Goal: Transaction & Acquisition: Purchase product/service

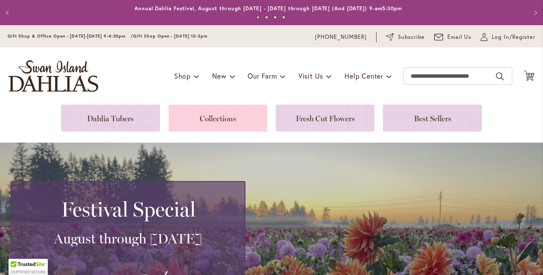
click at [224, 120] on link at bounding box center [218, 118] width 99 height 27
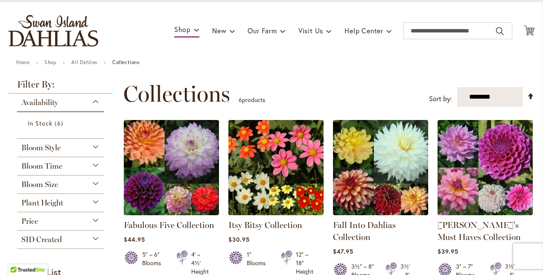
scroll to position [51, 0]
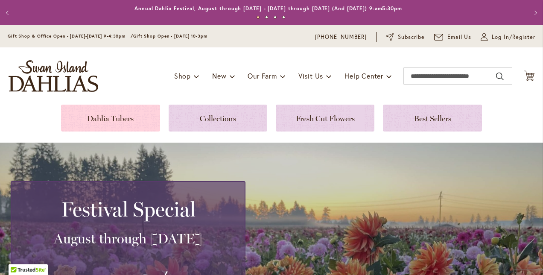
click at [118, 117] on link at bounding box center [110, 118] width 99 height 27
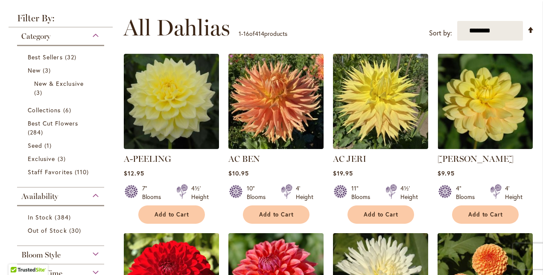
scroll to position [114, 0]
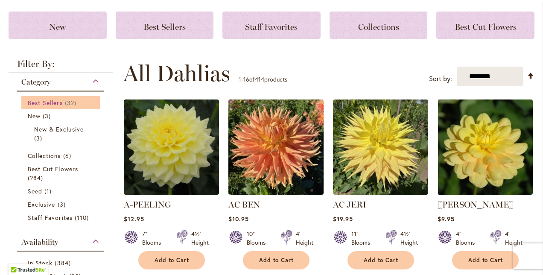
click at [54, 106] on link "Best Sellers 32 items" at bounding box center [62, 102] width 68 height 9
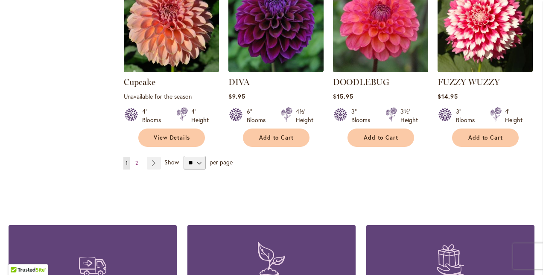
scroll to position [769, 0]
click at [151, 156] on link "Page Next" at bounding box center [154, 162] width 14 height 13
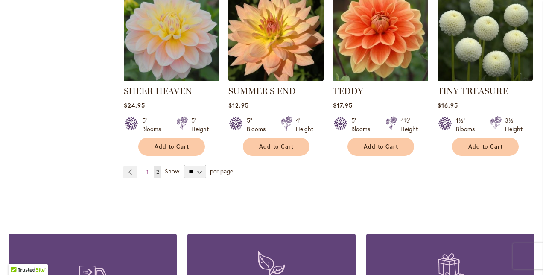
scroll to position [769, 0]
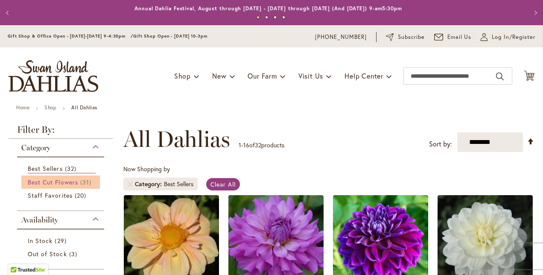
click at [39, 184] on span "Best Cut Flowers" at bounding box center [53, 182] width 50 height 8
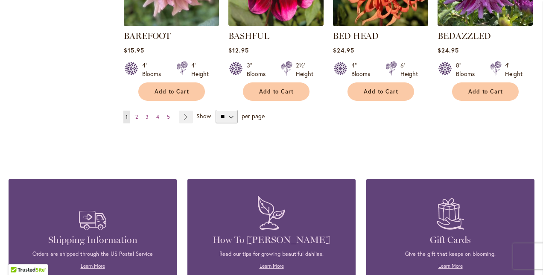
scroll to position [803, 0]
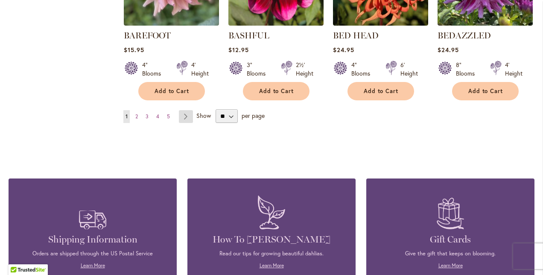
click at [183, 119] on link "Page Next" at bounding box center [186, 116] width 14 height 13
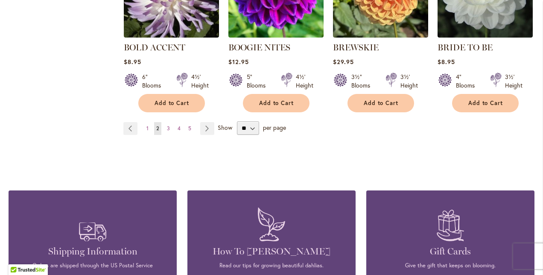
scroll to position [820, 0]
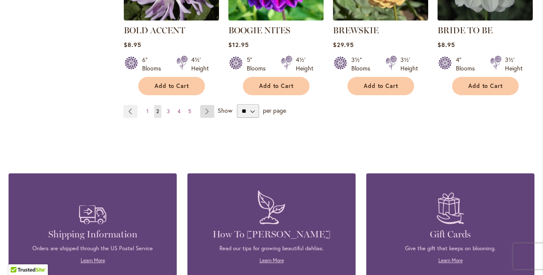
click at [206, 105] on link "Page Next" at bounding box center [207, 111] width 14 height 13
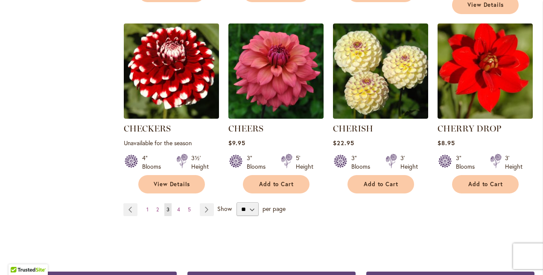
scroll to position [735, 0]
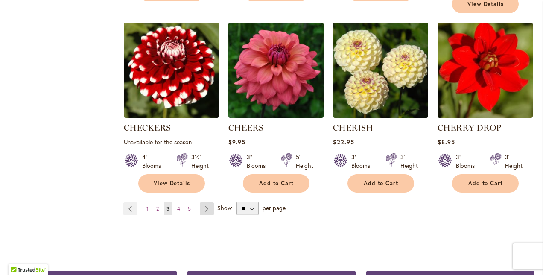
click at [209, 203] on link "Page Next" at bounding box center [207, 209] width 14 height 13
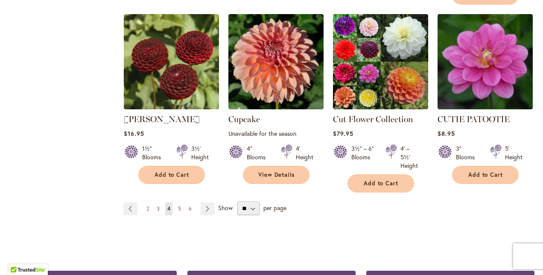
scroll to position [769, 0]
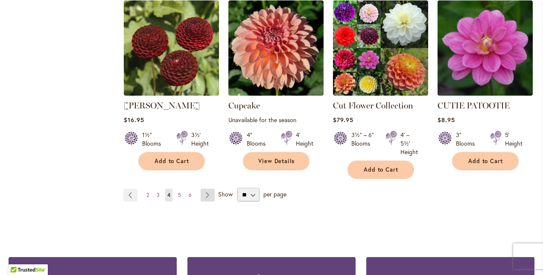
click at [207, 189] on link "Page Next" at bounding box center [208, 195] width 14 height 13
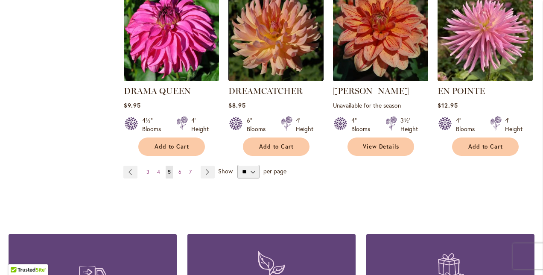
scroll to position [803, 0]
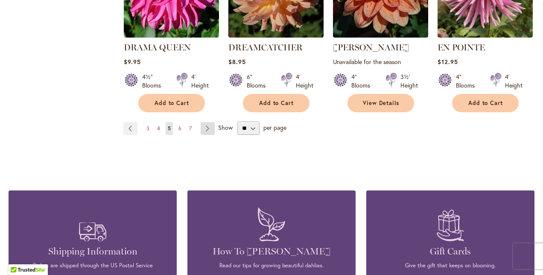
click at [208, 122] on link "Page Next" at bounding box center [208, 128] width 14 height 13
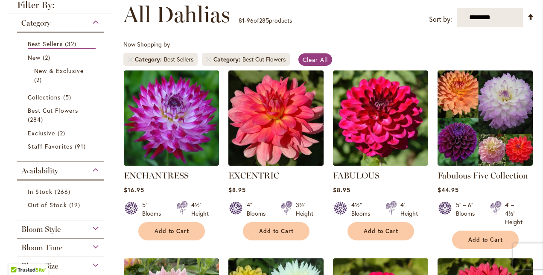
scroll to position [137, 0]
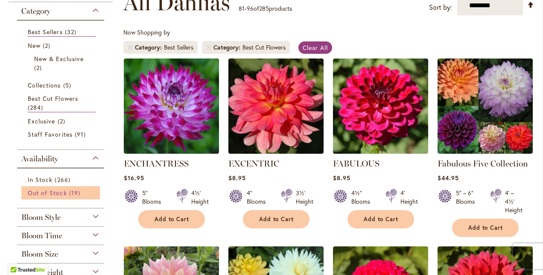
click at [73, 191] on span "19 items" at bounding box center [75, 192] width 13 height 9
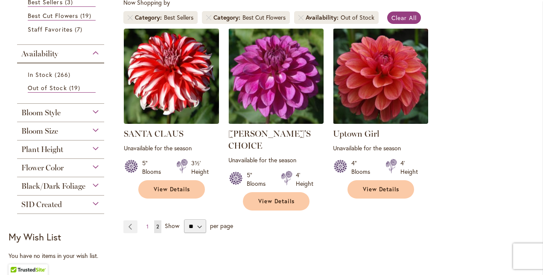
scroll to position [171, 0]
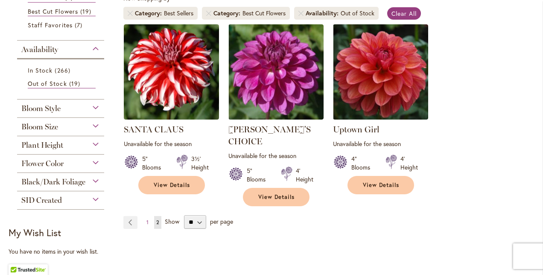
click at [96, 178] on div "Black/Dark Foliage" at bounding box center [60, 180] width 87 height 14
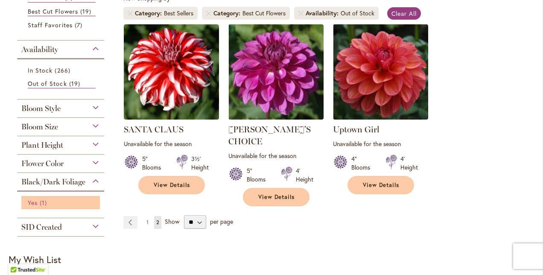
click at [33, 202] on span "Yes" at bounding box center [33, 203] width 10 height 8
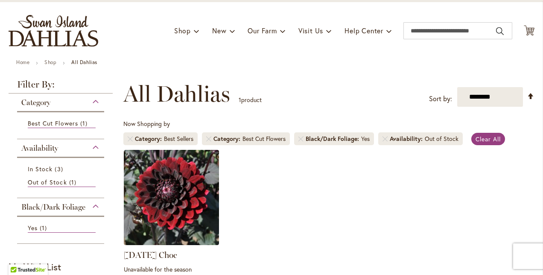
scroll to position [17, 0]
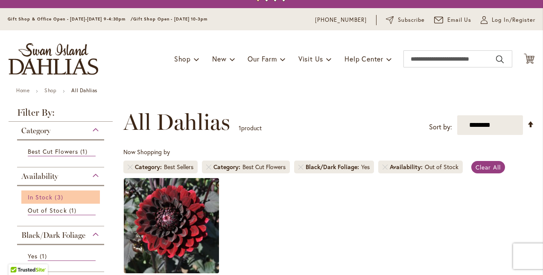
click at [53, 194] on link "In Stock 3 items" at bounding box center [62, 197] width 68 height 9
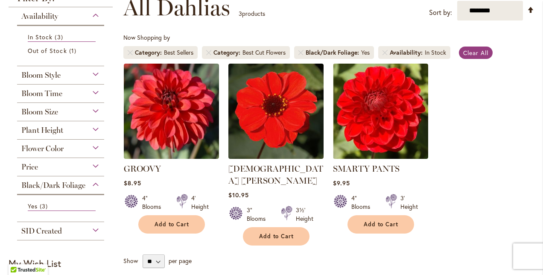
scroll to position [137, 0]
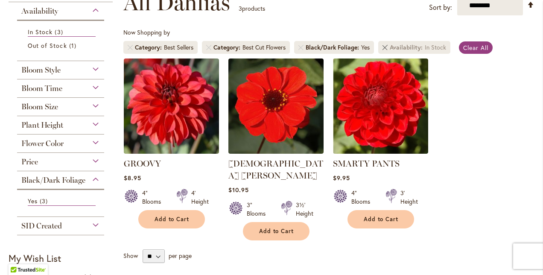
click at [387, 50] on link "Remove Availability In Stock" at bounding box center [385, 47] width 5 height 5
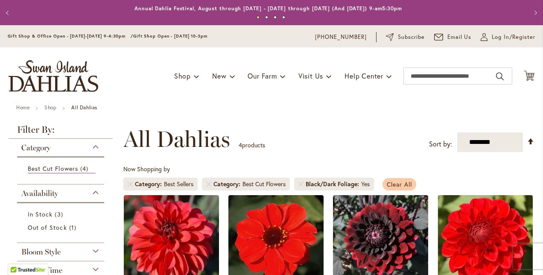
click at [399, 184] on span "Clear All" at bounding box center [399, 184] width 25 height 8
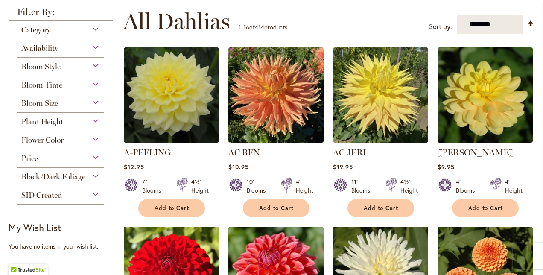
scroll to position [171, 0]
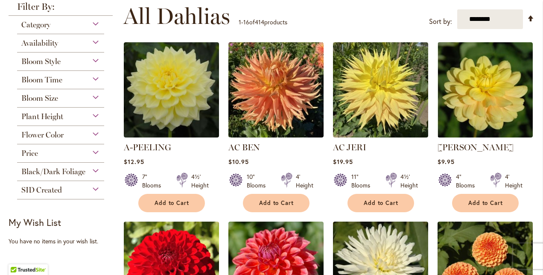
click at [95, 44] on div "Availability" at bounding box center [60, 41] width 87 height 14
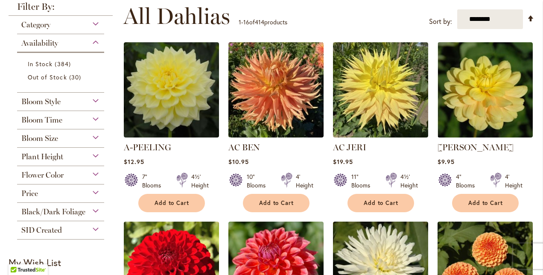
click at [94, 156] on div "Plant Height" at bounding box center [60, 155] width 87 height 14
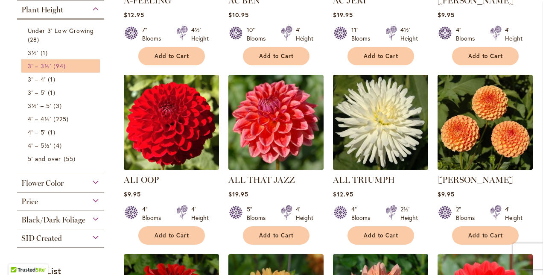
click at [75, 65] on link "3' – 3½' 94 items" at bounding box center [62, 66] width 68 height 9
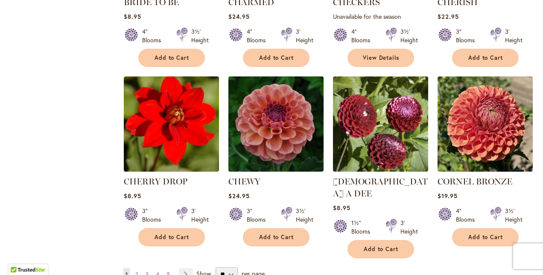
scroll to position [666, 0]
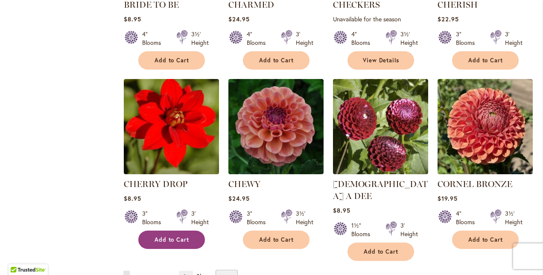
click at [176, 236] on span "Add to Cart" at bounding box center [172, 239] width 35 height 7
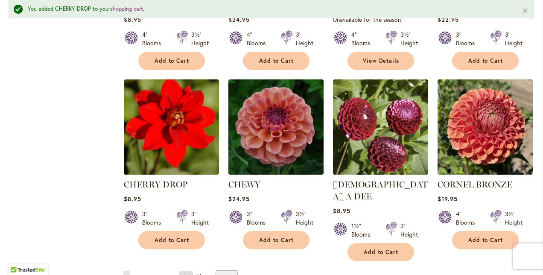
click at [185, 271] on link "Page Next" at bounding box center [186, 277] width 14 height 13
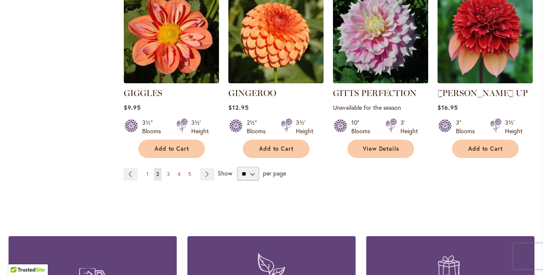
scroll to position [786, 0]
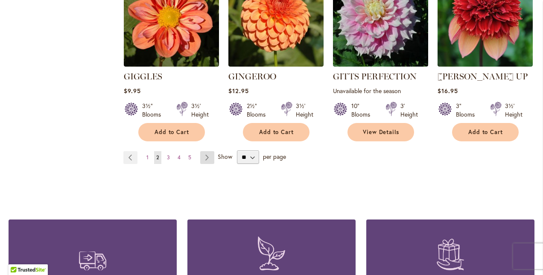
click at [208, 151] on link "Page Next" at bounding box center [207, 157] width 14 height 13
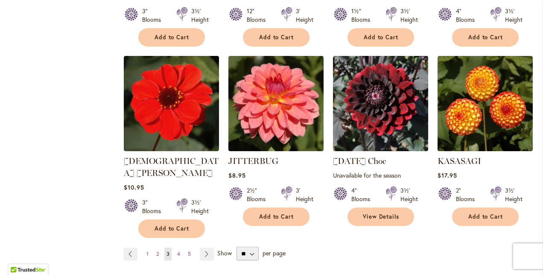
scroll to position [695, 0]
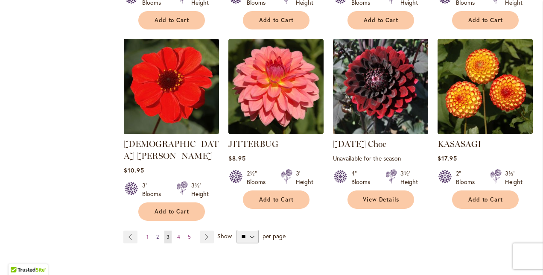
click at [156, 234] on span "2" at bounding box center [157, 237] width 3 height 6
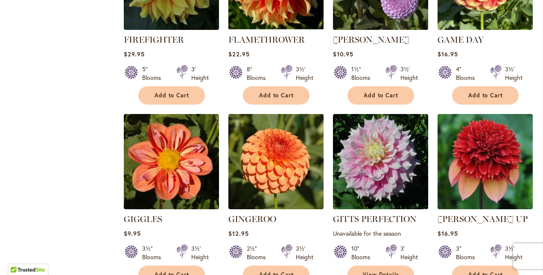
scroll to position [712, 0]
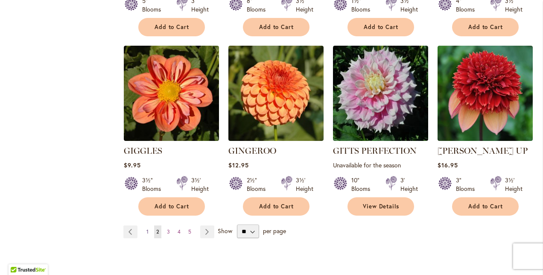
click at [149, 226] on link "Page 1" at bounding box center [147, 232] width 6 height 13
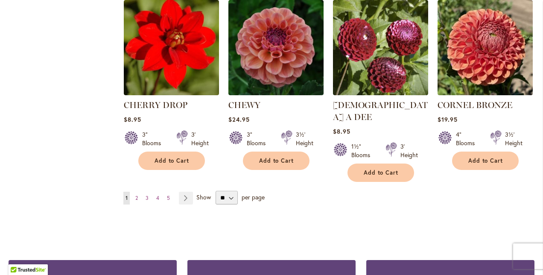
scroll to position [763, 0]
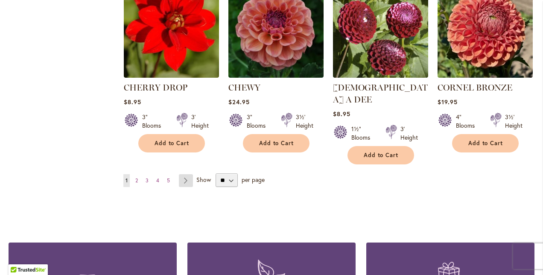
click at [184, 174] on link "Page Next" at bounding box center [186, 180] width 14 height 13
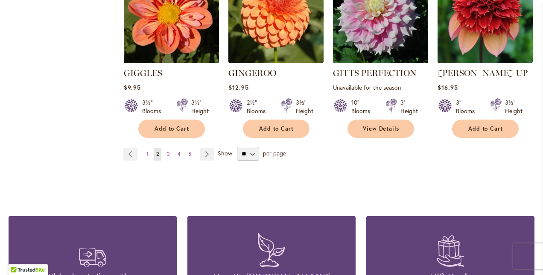
scroll to position [803, 0]
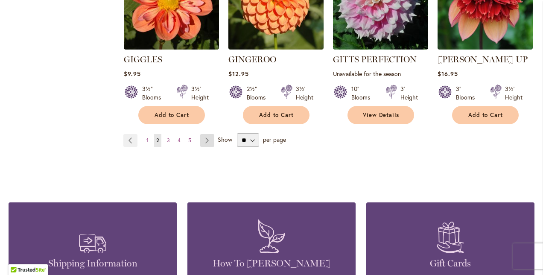
click at [204, 134] on link "Page Next" at bounding box center [207, 140] width 14 height 13
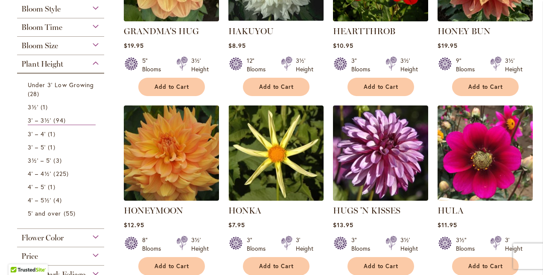
scroll to position [308, 0]
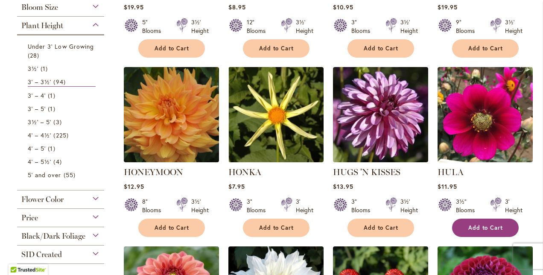
click at [478, 231] on button "Add to Cart" at bounding box center [485, 228] width 67 height 18
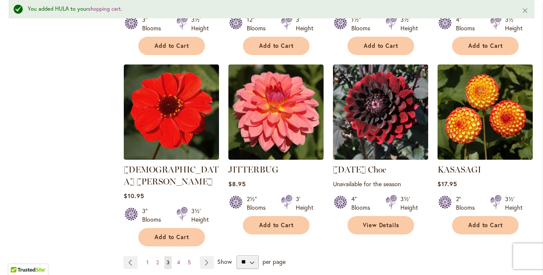
scroll to position [706, 0]
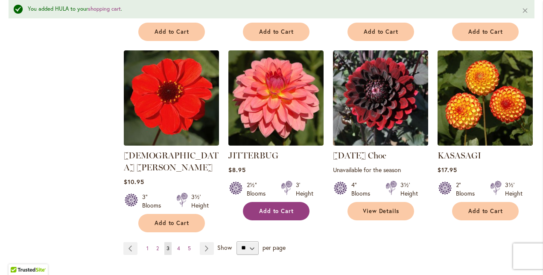
click at [271, 211] on span "Add to Cart" at bounding box center [276, 211] width 35 height 7
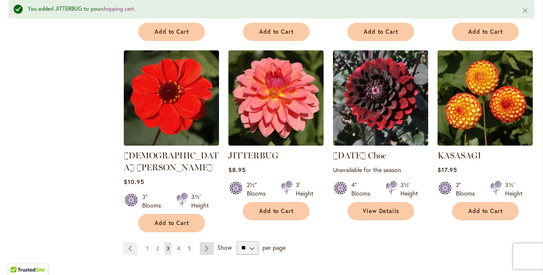
click at [203, 242] on link "Page Next" at bounding box center [207, 248] width 14 height 13
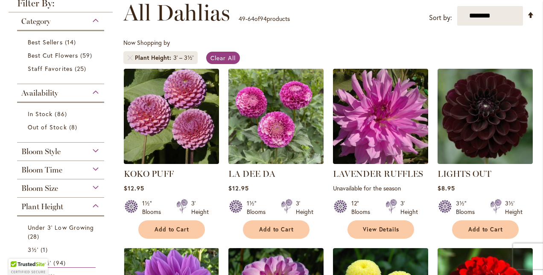
scroll to position [137, 0]
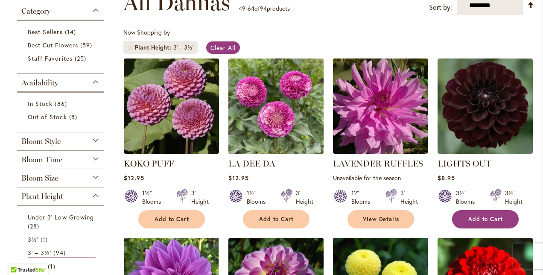
click at [479, 221] on span "Add to Cart" at bounding box center [486, 219] width 35 height 7
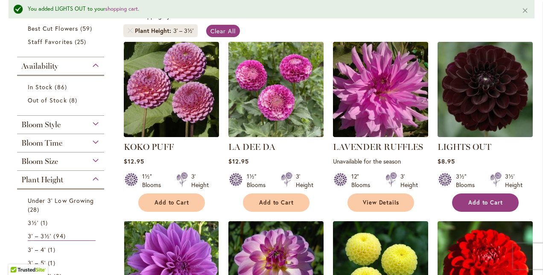
scroll to position [193, 0]
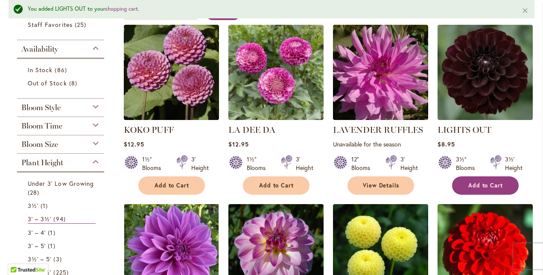
click at [486, 188] on button "Add to Cart" at bounding box center [485, 185] width 67 height 18
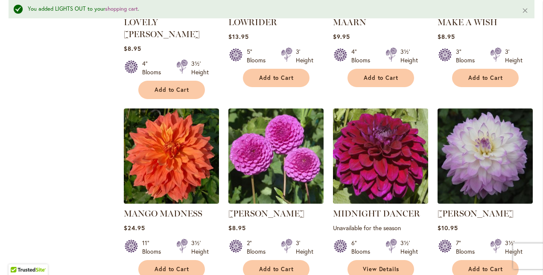
scroll to position [689, 0]
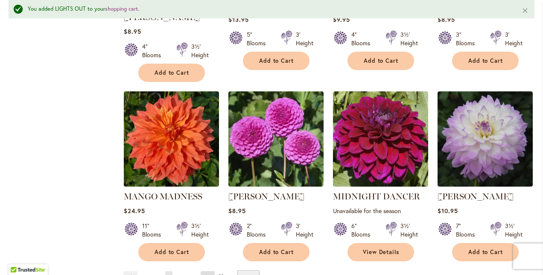
click at [206, 271] on link "Page Next" at bounding box center [208, 277] width 14 height 13
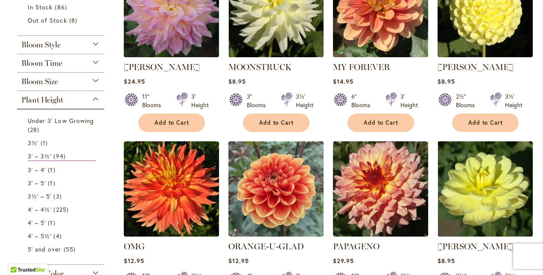
scroll to position [194, 0]
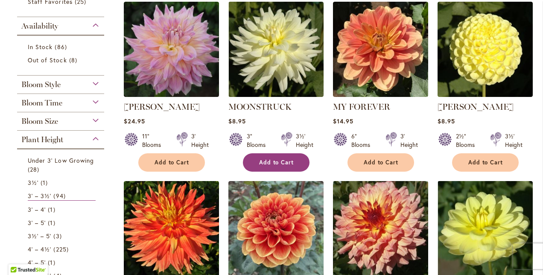
click at [273, 164] on span "Add to Cart" at bounding box center [276, 162] width 35 height 7
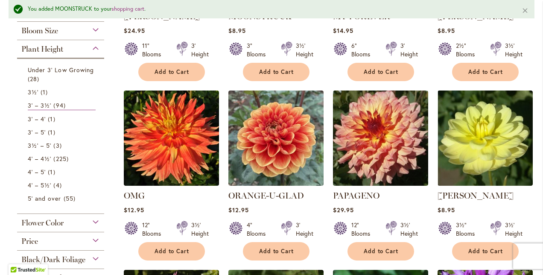
scroll to position [318, 0]
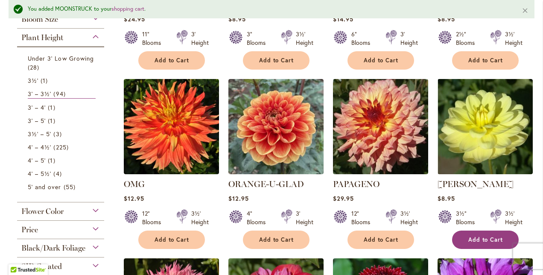
click at [465, 239] on button "Add to Cart" at bounding box center [485, 240] width 67 height 18
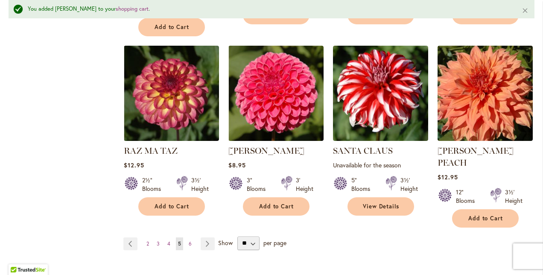
scroll to position [728, 0]
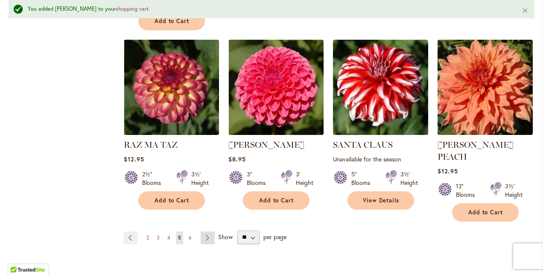
click at [207, 232] on link "Page Next" at bounding box center [208, 238] width 14 height 13
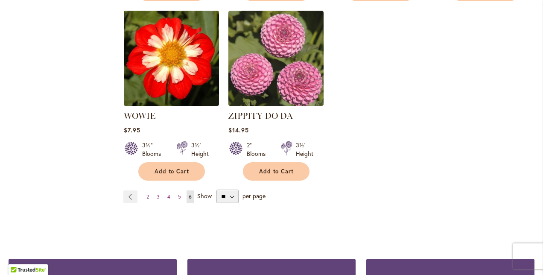
scroll to position [735, 0]
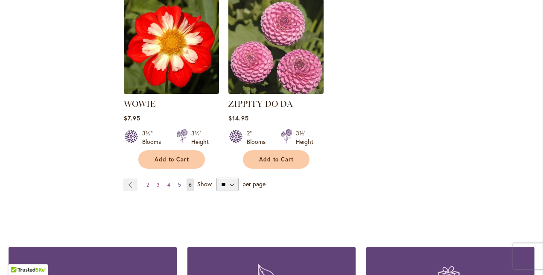
click at [178, 187] on span "5" at bounding box center [179, 185] width 3 height 6
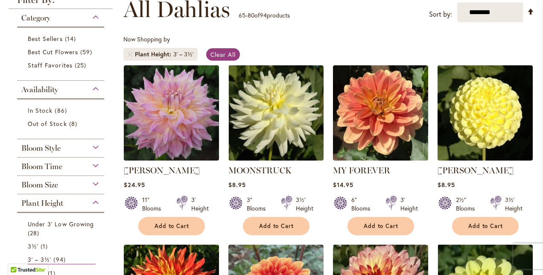
scroll to position [137, 0]
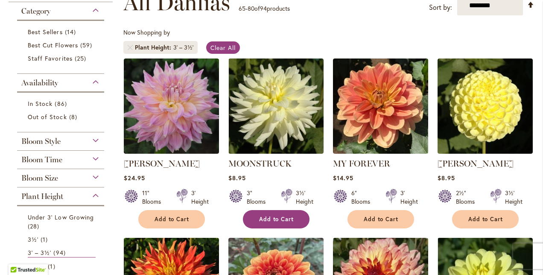
click at [267, 218] on span "Add to Cart" at bounding box center [276, 219] width 35 height 7
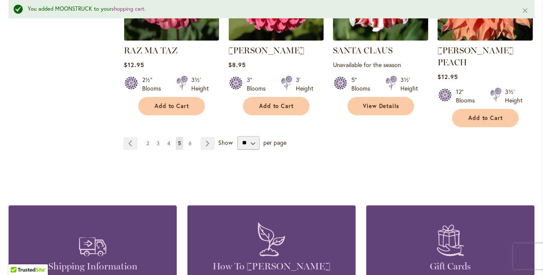
scroll to position [825, 0]
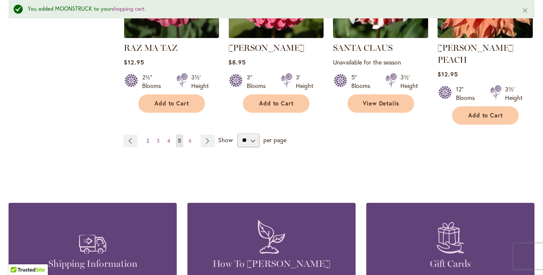
click at [148, 138] on span "2" at bounding box center [148, 141] width 3 height 6
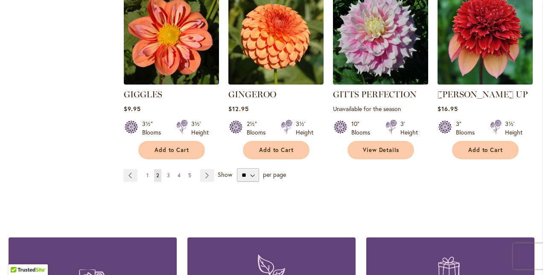
scroll to position [769, 0]
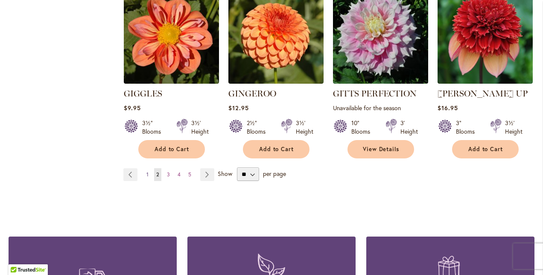
click at [147, 171] on span "1" at bounding box center [148, 174] width 2 height 6
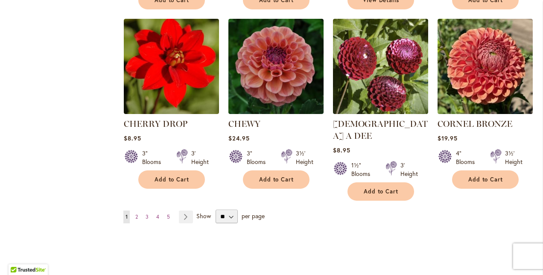
scroll to position [735, 0]
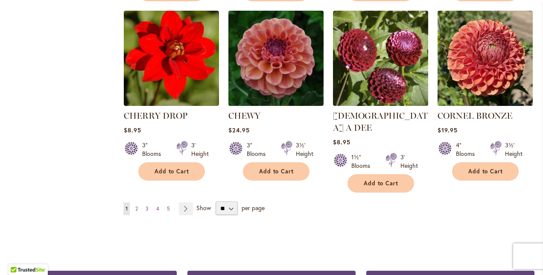
click at [147, 206] on span "3" at bounding box center [147, 209] width 3 height 6
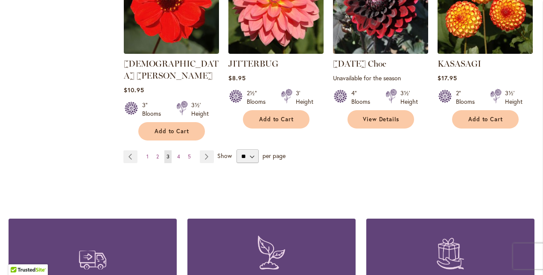
scroll to position [786, 0]
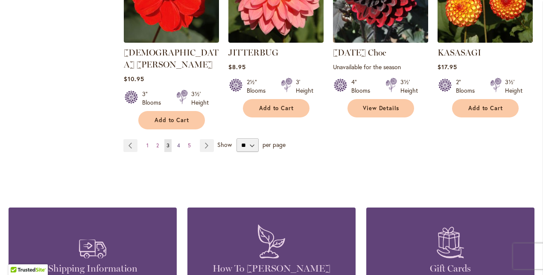
click at [179, 142] on span "4" at bounding box center [178, 145] width 3 height 6
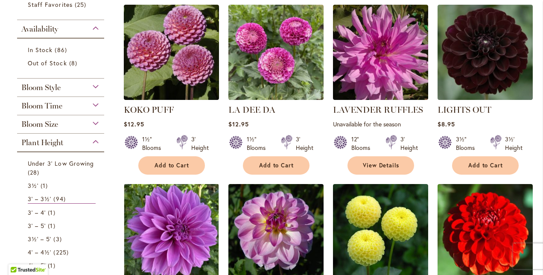
scroll to position [188, 0]
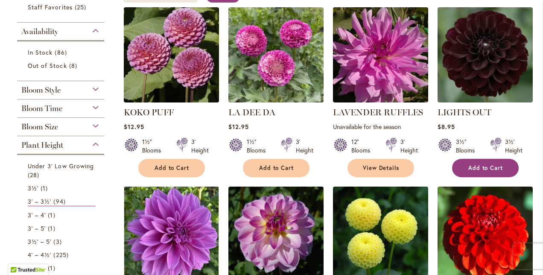
click at [475, 171] on button "Add to Cart" at bounding box center [485, 168] width 67 height 18
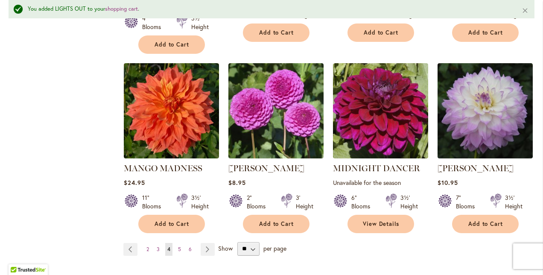
scroll to position [740, 0]
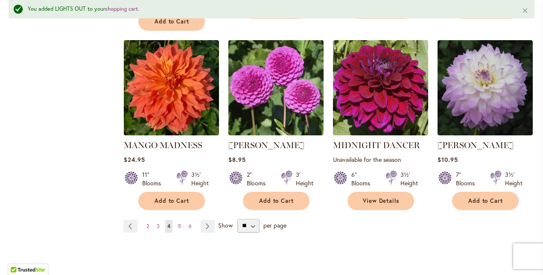
click at [193, 220] on ul "Page Previous Page 2 Page 3 You're currently reading page 4 Page 5 Page 6 Page …" at bounding box center [170, 226] width 95 height 13
click at [190, 223] on span "6" at bounding box center [190, 226] width 3 height 6
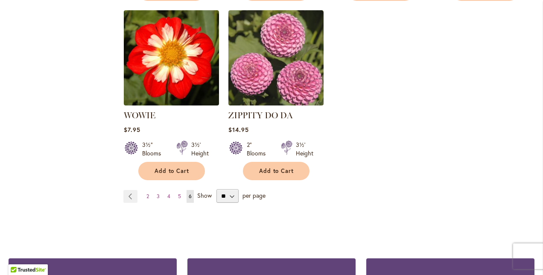
scroll to position [735, 0]
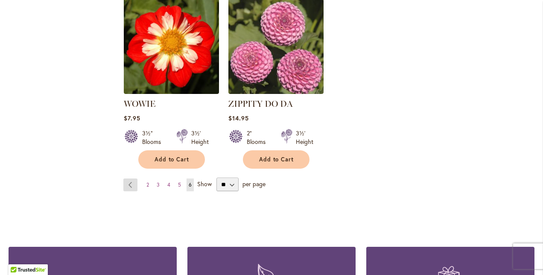
click at [131, 185] on link "Page Previous" at bounding box center [130, 185] width 14 height 13
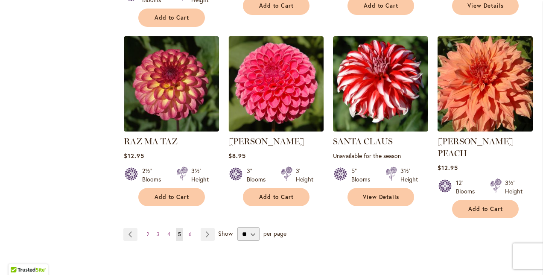
scroll to position [714, 0]
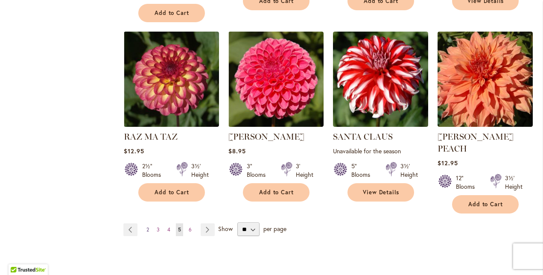
click at [147, 226] on span "2" at bounding box center [148, 229] width 3 height 6
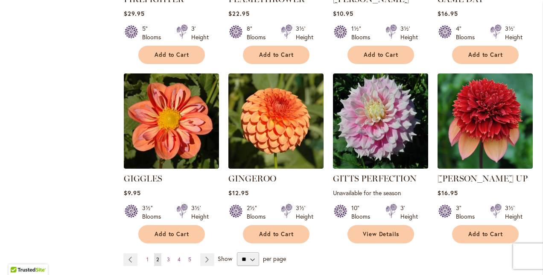
scroll to position [741, 0]
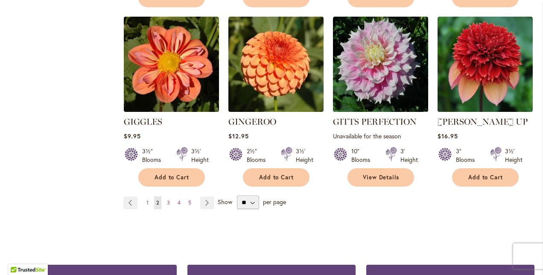
click at [147, 200] on span "1" at bounding box center [148, 203] width 2 height 6
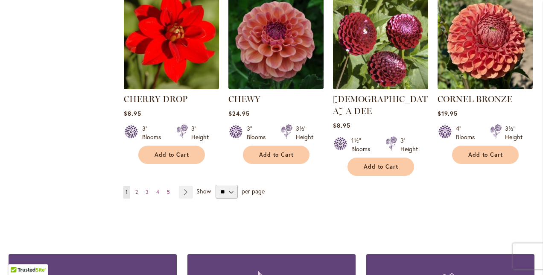
scroll to position [786, 0]
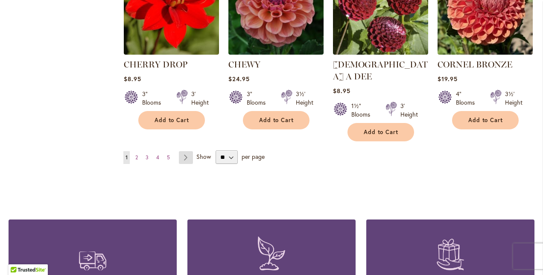
click at [185, 151] on link "Page Next" at bounding box center [186, 157] width 14 height 13
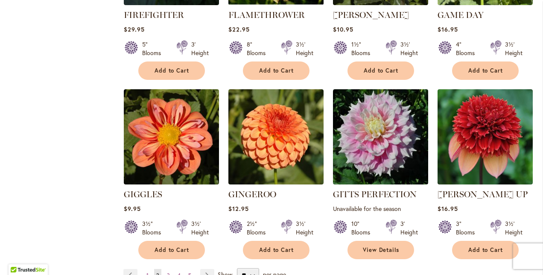
scroll to position [701, 0]
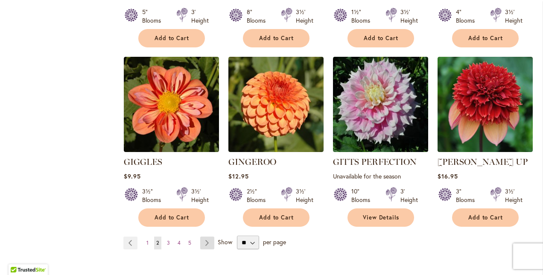
click at [203, 237] on link "Page Next" at bounding box center [207, 243] width 14 height 13
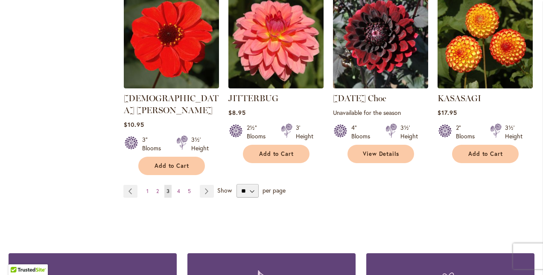
scroll to position [746, 0]
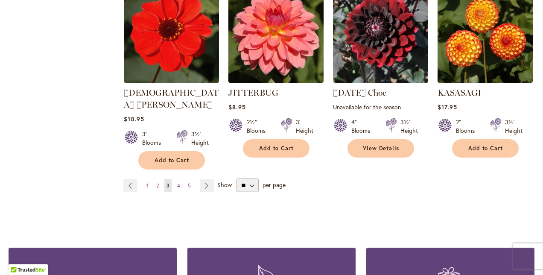
click at [179, 182] on span "4" at bounding box center [178, 185] width 3 height 6
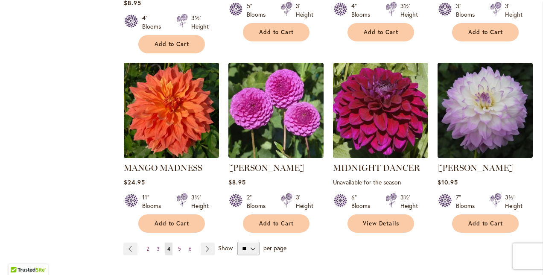
scroll to position [729, 0]
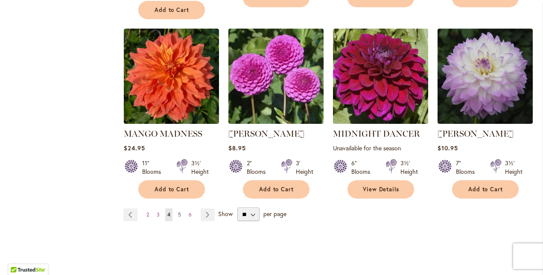
click at [179, 211] on span "5" at bounding box center [179, 214] width 3 height 6
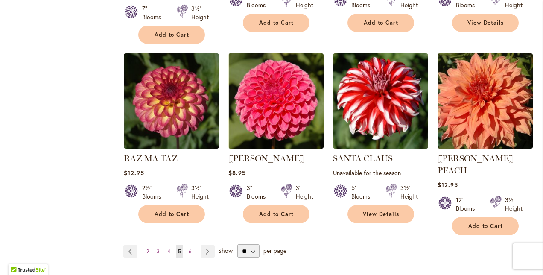
scroll to position [752, 0]
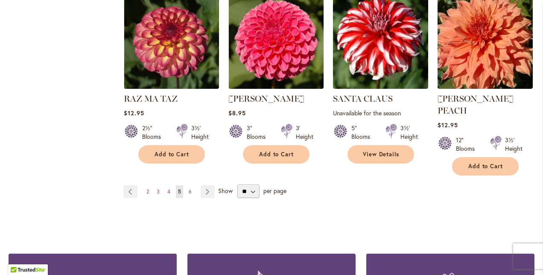
click at [189, 188] on span "6" at bounding box center [190, 191] width 3 height 6
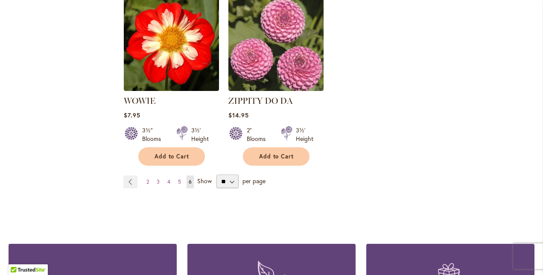
scroll to position [740, 0]
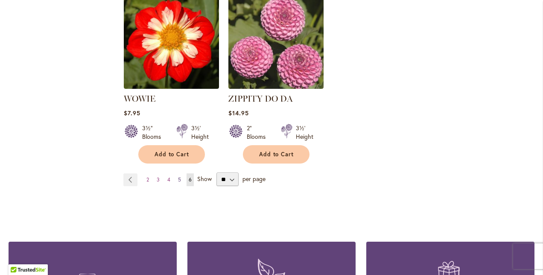
click at [178, 182] on span "5" at bounding box center [179, 179] width 3 height 6
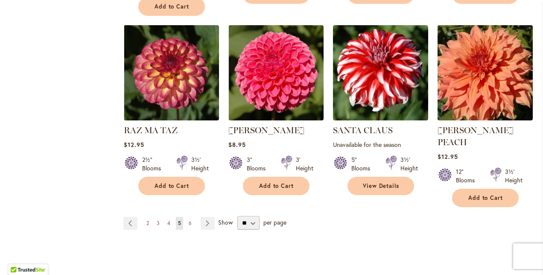
scroll to position [735, 0]
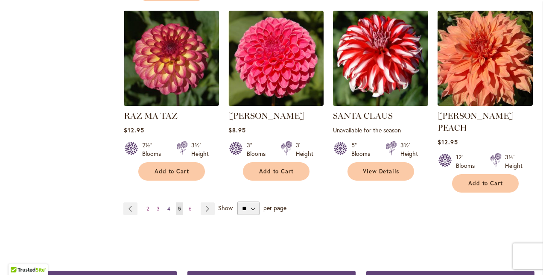
click at [169, 206] on span "4" at bounding box center [168, 209] width 3 height 6
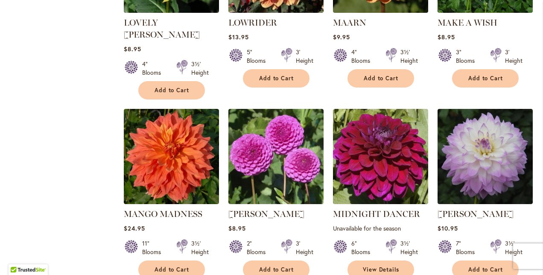
scroll to position [666, 0]
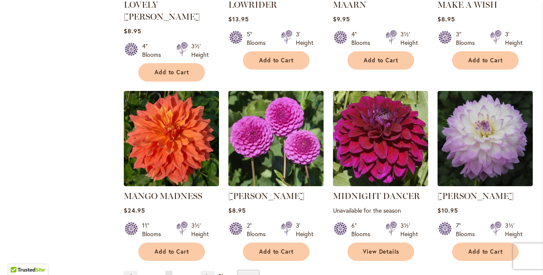
click at [158, 274] on span "3" at bounding box center [158, 277] width 3 height 6
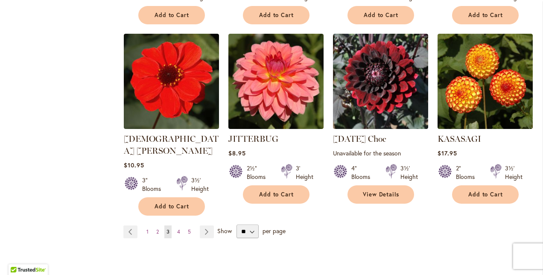
scroll to position [701, 0]
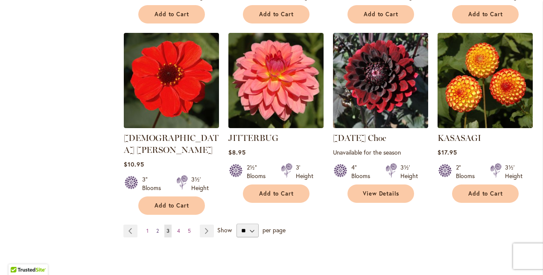
click at [158, 228] on span "2" at bounding box center [157, 231] width 3 height 6
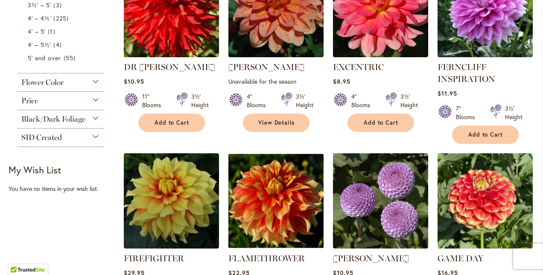
scroll to position [408, 0]
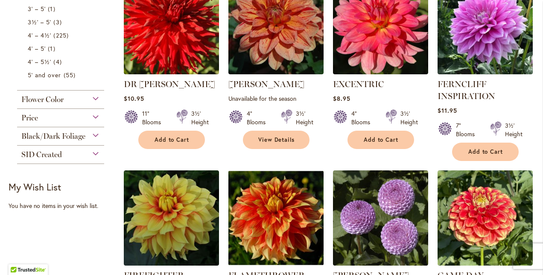
click at [95, 97] on div "Flower Color" at bounding box center [60, 98] width 87 height 14
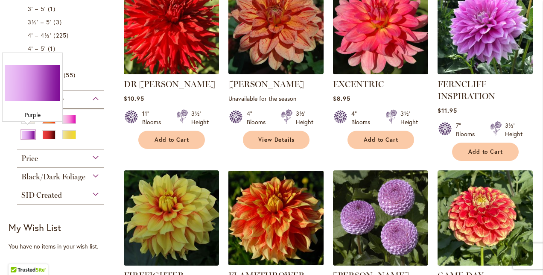
click at [27, 133] on div "Purple" at bounding box center [28, 134] width 14 height 9
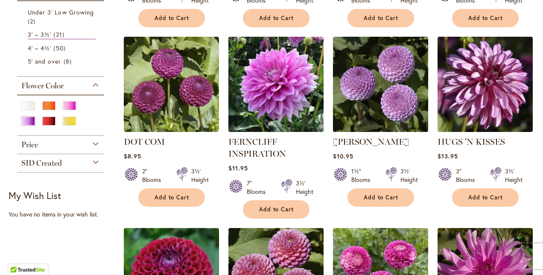
scroll to position [353, 0]
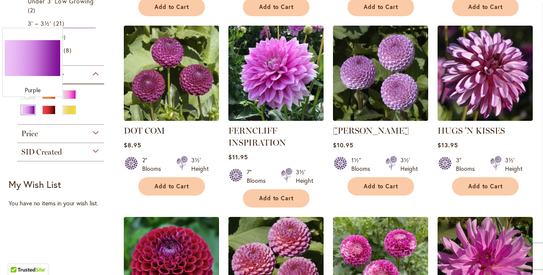
click at [25, 108] on div "Purple" at bounding box center [28, 110] width 14 height 9
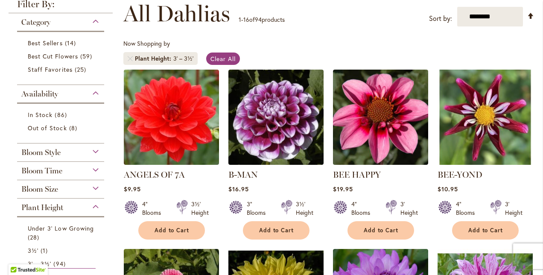
scroll to position [154, 0]
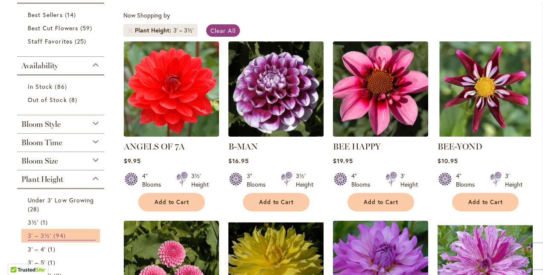
click at [61, 233] on span "94 items" at bounding box center [60, 235] width 14 height 9
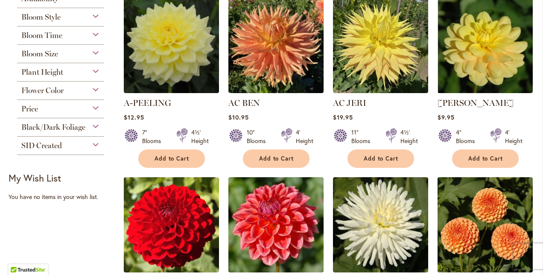
scroll to position [222, 0]
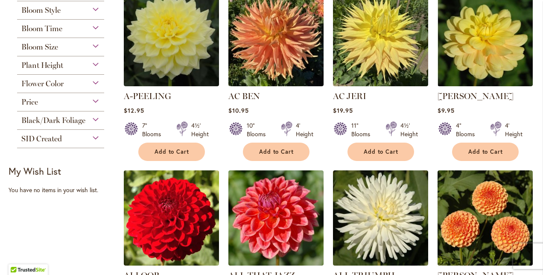
click at [97, 81] on div "Flower Color" at bounding box center [60, 82] width 87 height 14
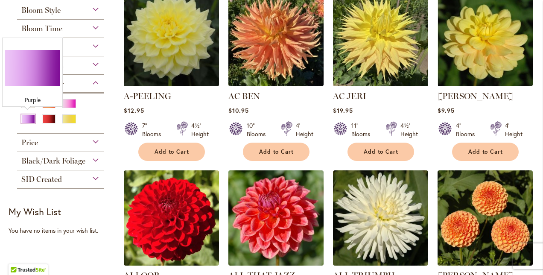
click at [27, 117] on div "Purple" at bounding box center [28, 119] width 14 height 9
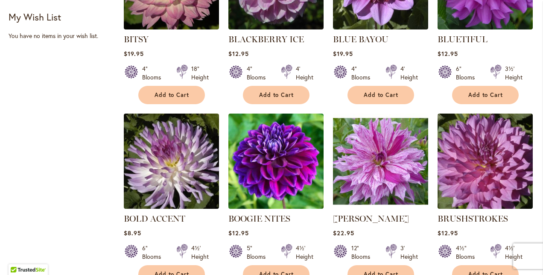
scroll to position [461, 0]
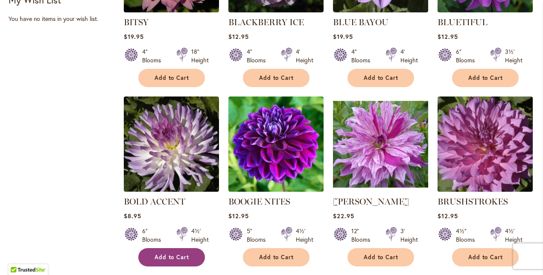
click at [161, 256] on span "Add to Cart" at bounding box center [172, 257] width 35 height 7
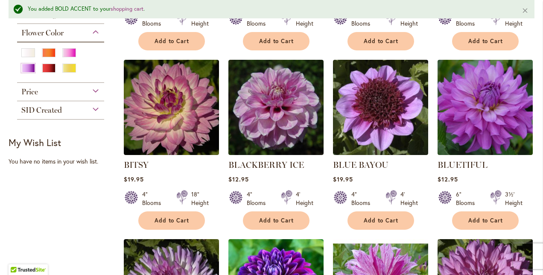
scroll to position [302, 0]
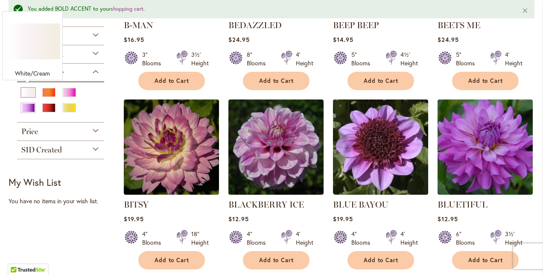
click at [23, 93] on div "White/Cream" at bounding box center [28, 92] width 14 height 9
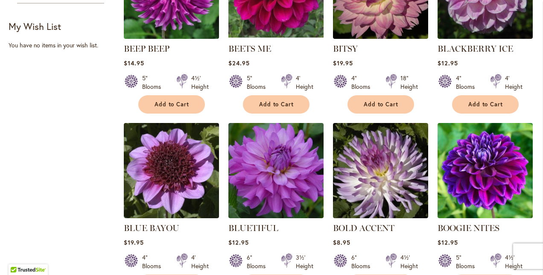
scroll to position [461, 0]
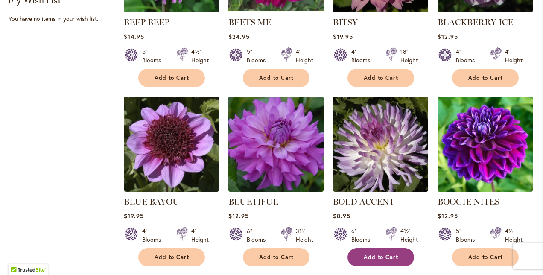
click at [369, 262] on button "Add to Cart" at bounding box center [381, 257] width 67 height 18
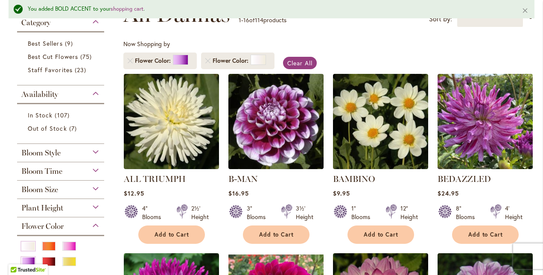
scroll to position [125, 0]
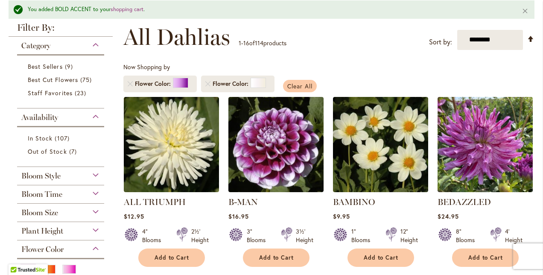
click at [294, 82] on span "Clear All" at bounding box center [300, 86] width 25 height 8
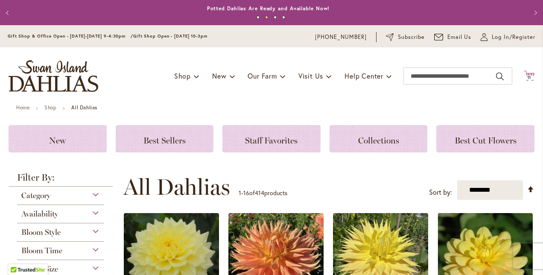
click at [528, 78] on span "11" at bounding box center [530, 78] width 4 height 6
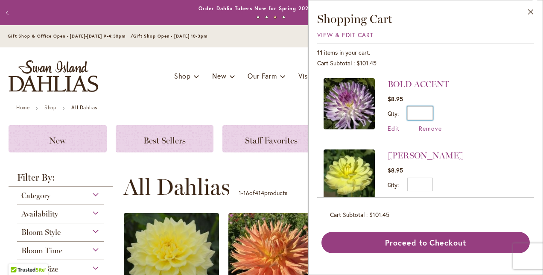
click at [431, 113] on input "*" at bounding box center [421, 113] width 26 height 14
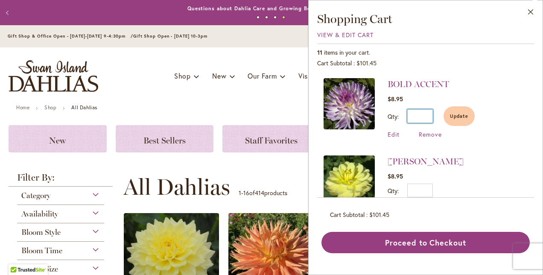
type input "*"
click at [461, 121] on button "Update" at bounding box center [459, 116] width 31 height 20
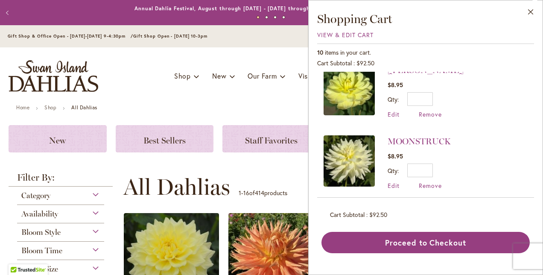
scroll to position [103, 0]
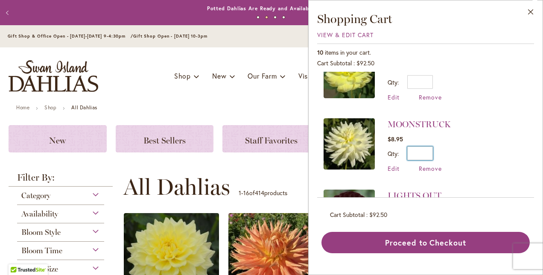
click at [429, 154] on input "*" at bounding box center [421, 154] width 26 height 14
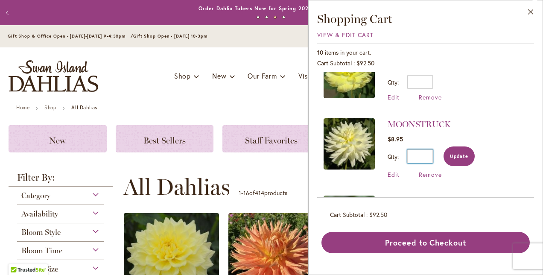
type input "*"
click at [458, 159] on button "Update" at bounding box center [459, 157] width 31 height 20
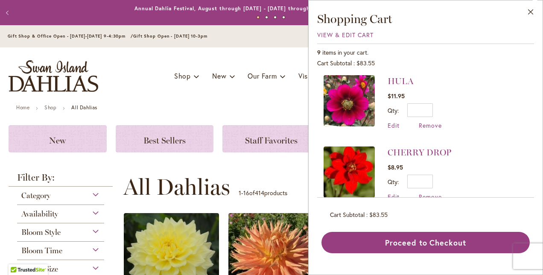
scroll to position [377, 0]
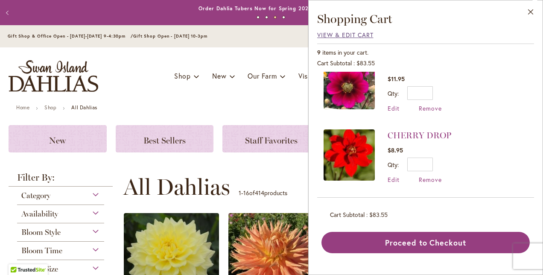
click at [325, 36] on span "View & Edit Cart" at bounding box center [345, 35] width 56 height 8
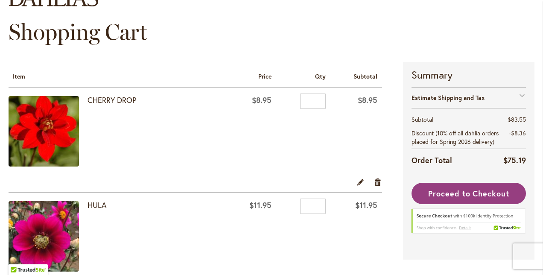
scroll to position [68, 0]
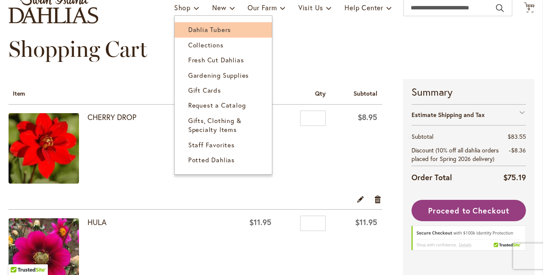
click at [194, 30] on span "Dahlia Tubers" at bounding box center [209, 29] width 43 height 9
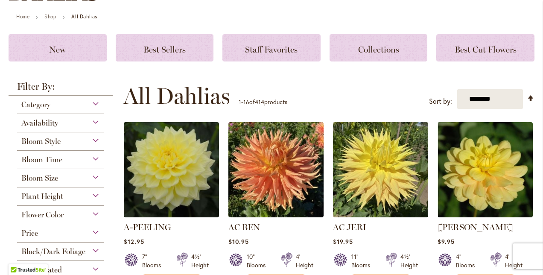
scroll to position [51, 0]
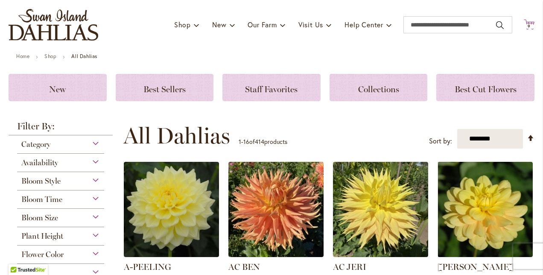
click at [526, 25] on span "9 9 items" at bounding box center [530, 26] width 9 height 4
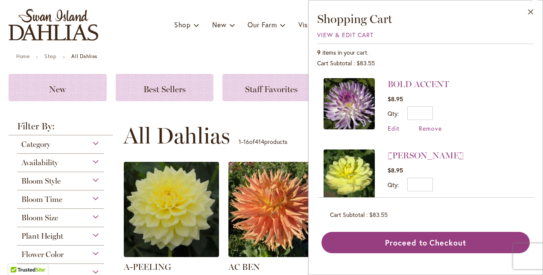
scroll to position [0, 0]
click at [127, 55] on ul "Home Shop All Dahlias" at bounding box center [271, 57] width 511 height 8
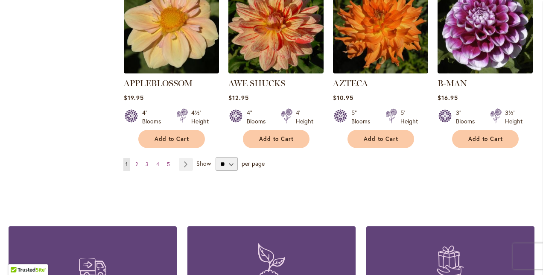
scroll to position [803, 0]
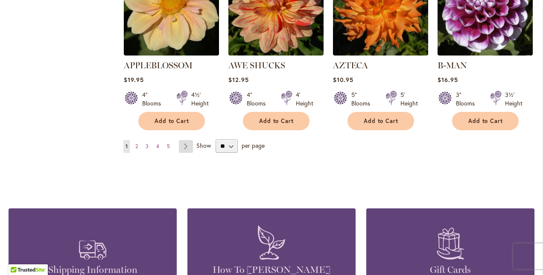
click at [186, 140] on link "Page Next" at bounding box center [186, 146] width 14 height 13
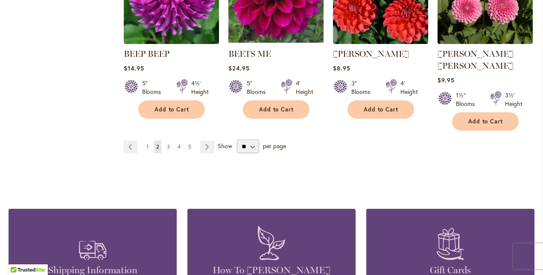
scroll to position [803, 0]
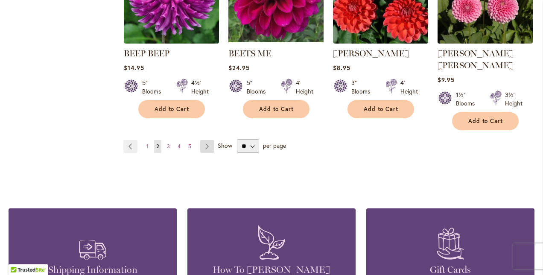
click at [205, 140] on link "Page Next" at bounding box center [207, 146] width 14 height 13
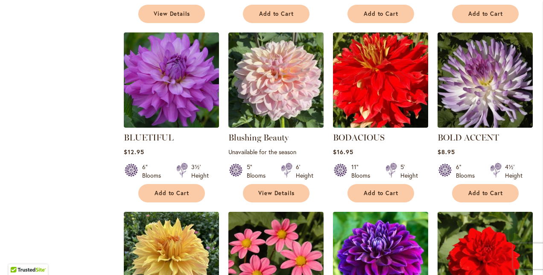
scroll to position [558, 0]
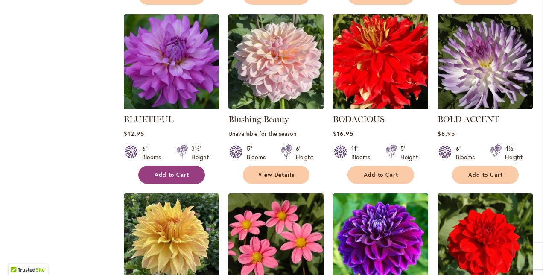
click at [184, 174] on span "Add to Cart" at bounding box center [172, 174] width 35 height 7
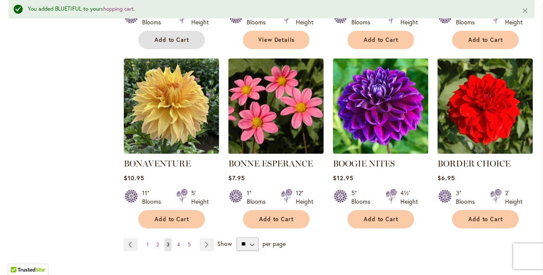
scroll to position [717, 0]
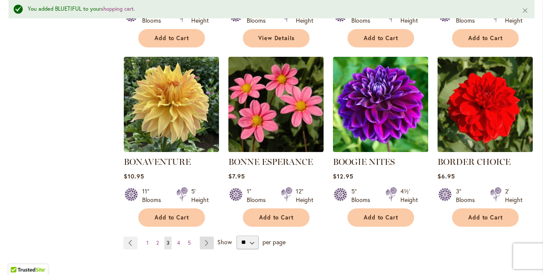
click at [205, 243] on link "Page Next" at bounding box center [207, 243] width 14 height 13
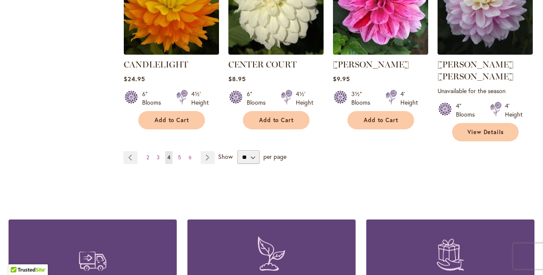
scroll to position [820, 0]
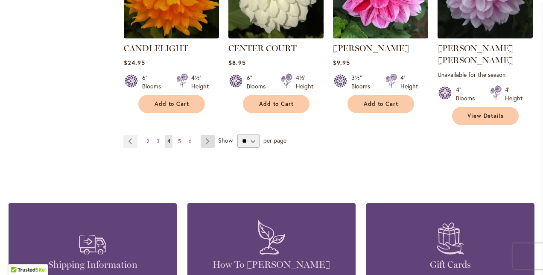
click at [203, 135] on link "Page Next" at bounding box center [208, 141] width 14 height 13
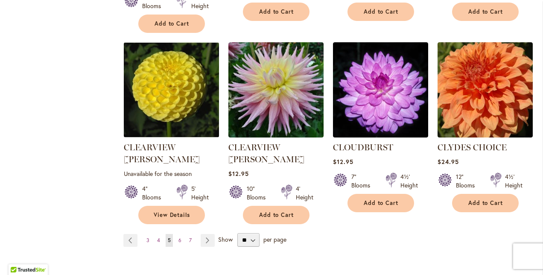
scroll to position [735, 0]
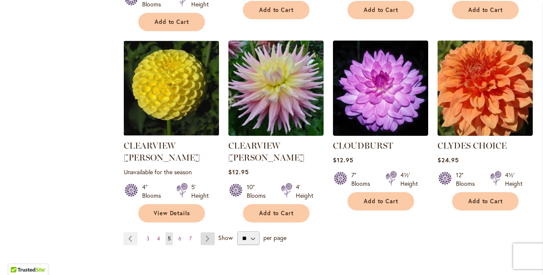
click at [207, 232] on link "Page Next" at bounding box center [208, 238] width 14 height 13
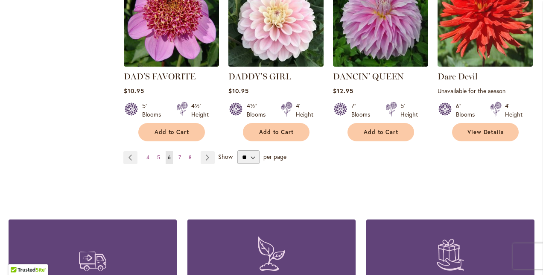
scroll to position [803, 0]
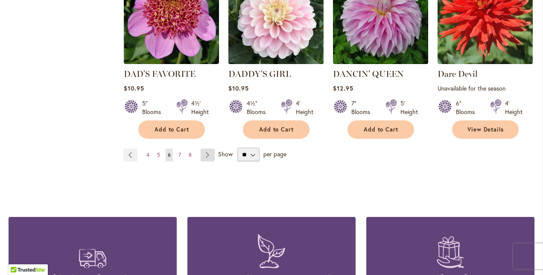
click at [208, 154] on link "Page Next" at bounding box center [208, 155] width 14 height 13
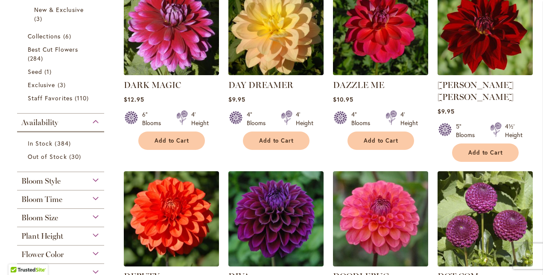
scroll to position [256, 0]
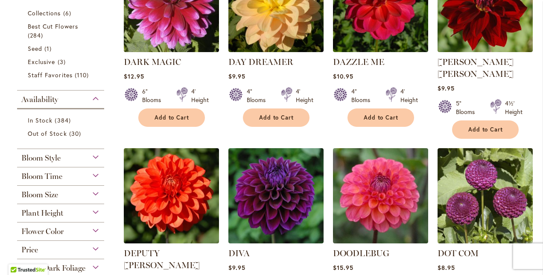
click at [96, 211] on div "Plant Height" at bounding box center [60, 211] width 87 height 14
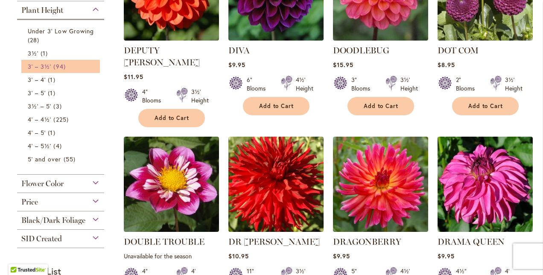
click at [59, 68] on span "94 items" at bounding box center [60, 66] width 14 height 9
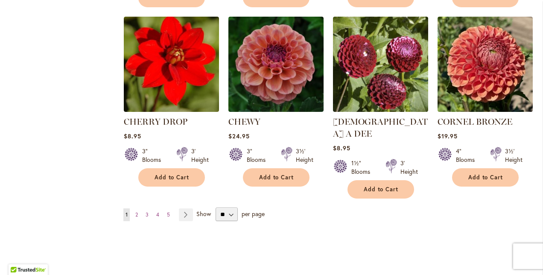
scroll to position [735, 0]
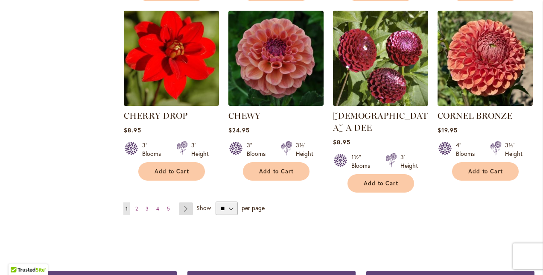
click at [186, 203] on link "Page Next" at bounding box center [186, 209] width 14 height 13
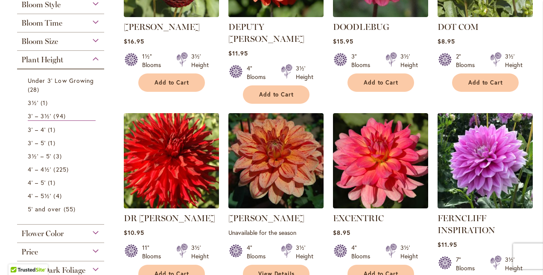
scroll to position [291, 0]
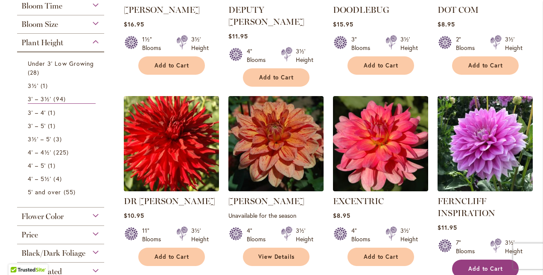
click at [491, 265] on span "Add to Cart" at bounding box center [486, 268] width 35 height 7
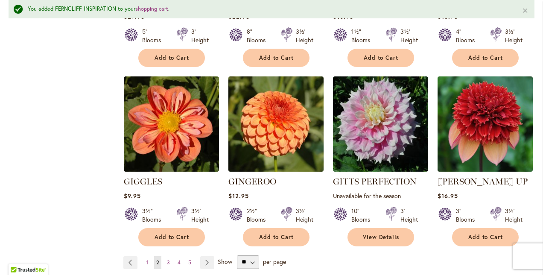
scroll to position [757, 0]
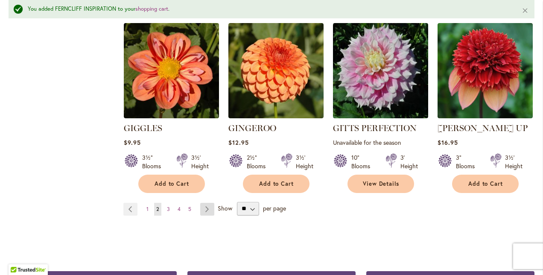
click at [207, 203] on link "Page Next" at bounding box center [207, 209] width 14 height 13
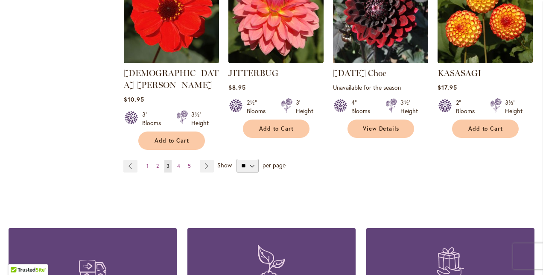
scroll to position [769, 0]
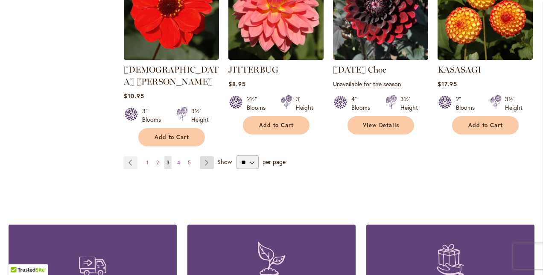
click at [208, 156] on link "Page Next" at bounding box center [207, 162] width 14 height 13
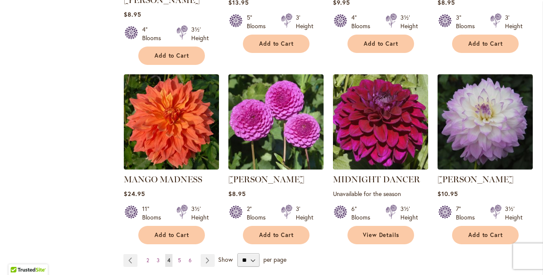
scroll to position [684, 0]
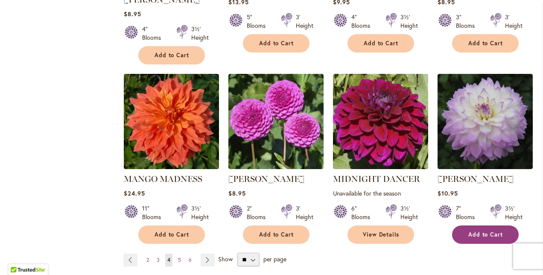
click at [487, 231] on span "Add to Cart" at bounding box center [486, 234] width 35 height 7
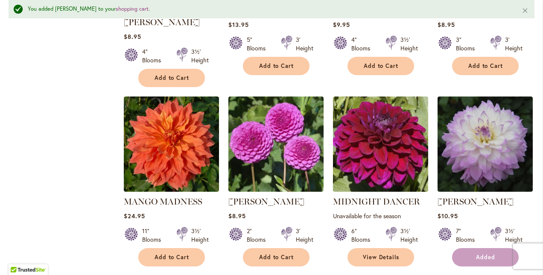
scroll to position [706, 0]
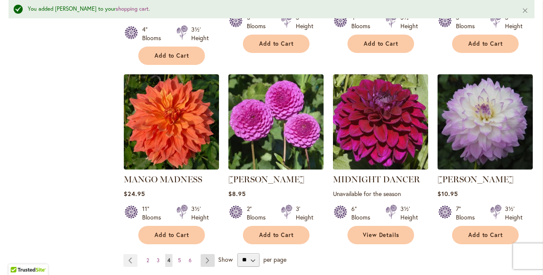
click at [207, 254] on link "Page Next" at bounding box center [208, 260] width 14 height 13
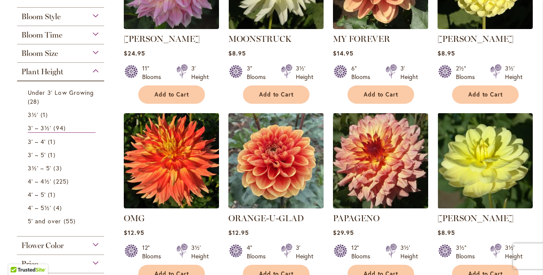
scroll to position [273, 0]
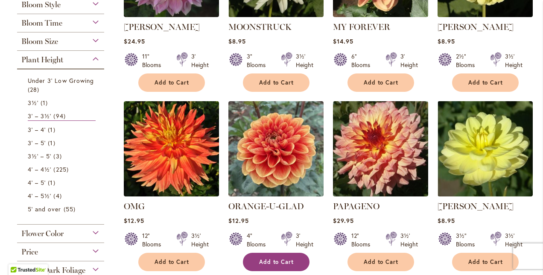
click at [285, 264] on span "Add to Cart" at bounding box center [276, 261] width 35 height 7
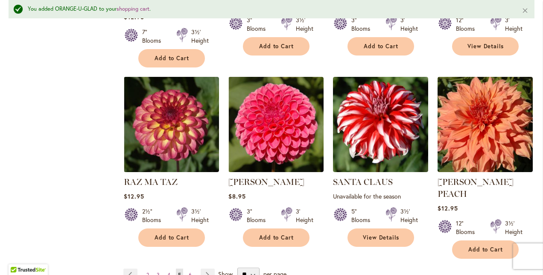
scroll to position [740, 0]
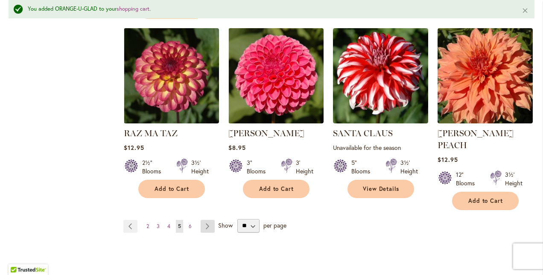
click at [206, 220] on link "Page Next" at bounding box center [208, 226] width 14 height 13
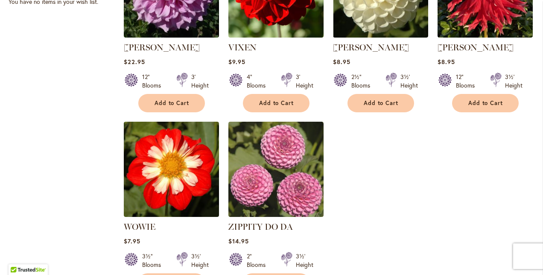
scroll to position [615, 0]
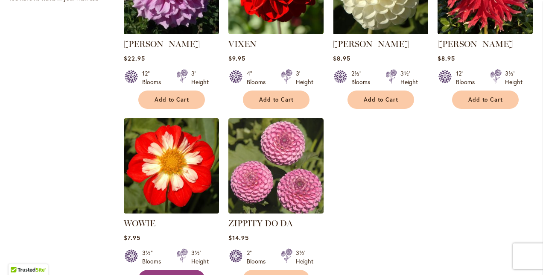
click at [167, 271] on button "Add to Cart" at bounding box center [171, 279] width 67 height 18
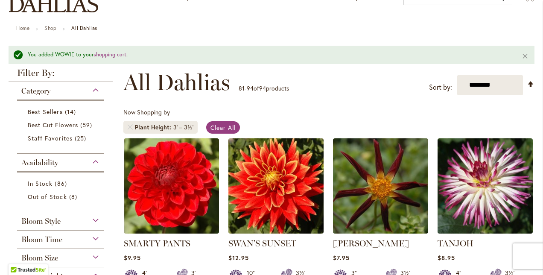
scroll to position [0, 0]
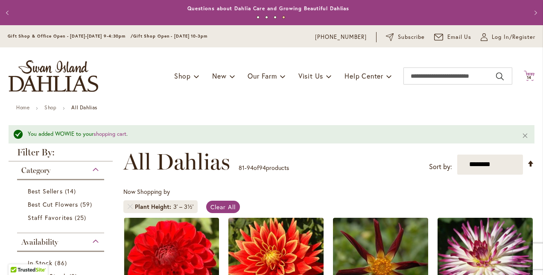
click at [527, 77] on span "14" at bounding box center [529, 78] width 5 height 6
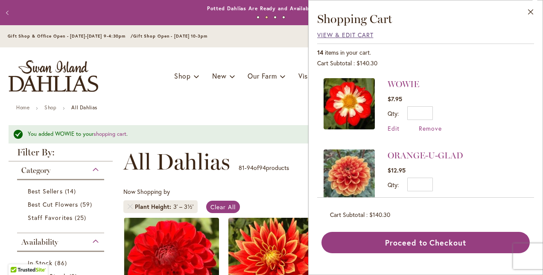
click at [346, 36] on span "View & Edit Cart" at bounding box center [345, 35] width 56 height 8
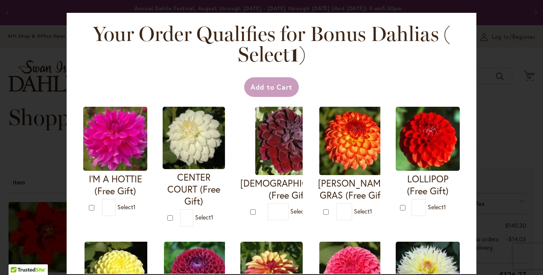
click at [540, 270] on div "Your Order Qualifies for Bonus Dahlias ( Select 1 ) Add to Cart I'M A HOTTIE (F…" at bounding box center [271, 137] width 543 height 275
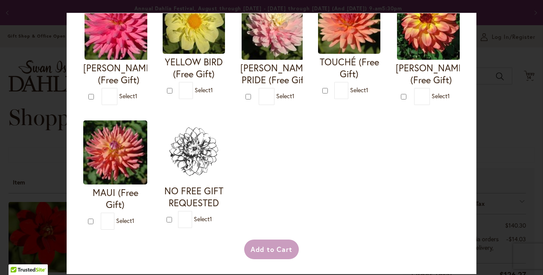
scroll to position [461, 0]
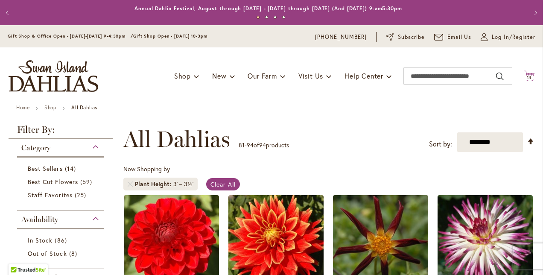
click at [524, 73] on icon "Cart .cls-1 { fill: #231f20; }" at bounding box center [529, 75] width 11 height 11
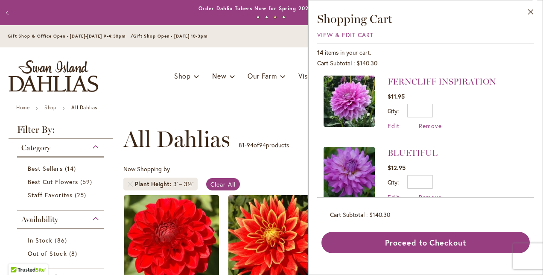
scroll to position [222, 0]
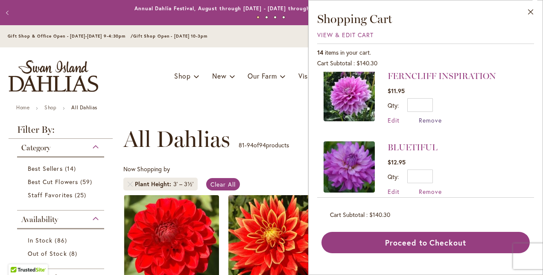
click at [435, 120] on span "Remove" at bounding box center [430, 120] width 23 height 8
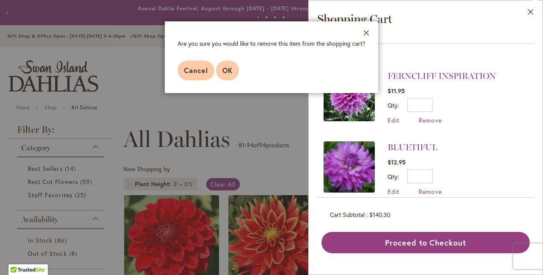
click at [231, 70] on span "OK" at bounding box center [228, 70] width 10 height 9
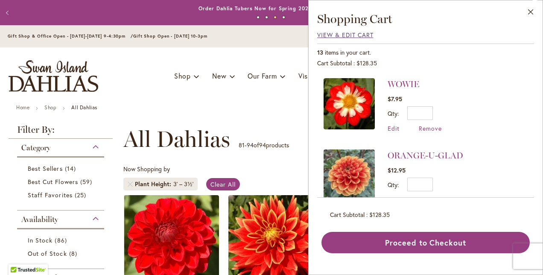
click at [334, 38] on span "View & Edit Cart" at bounding box center [345, 35] width 56 height 8
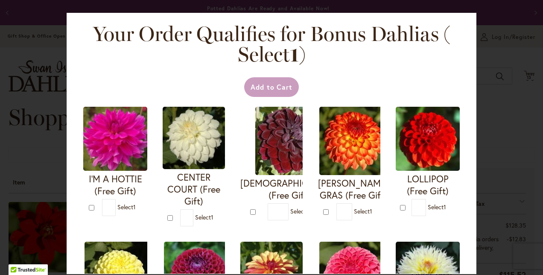
click at [542, 268] on div "Your Order Qualifies for Bonus Dahlias ( Select 1 ) Add to Cart I'M A HOTTIE (F…" at bounding box center [271, 137] width 543 height 275
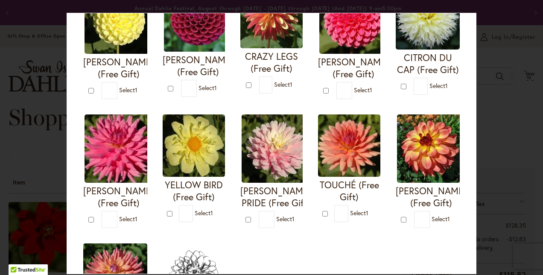
scroll to position [211, 0]
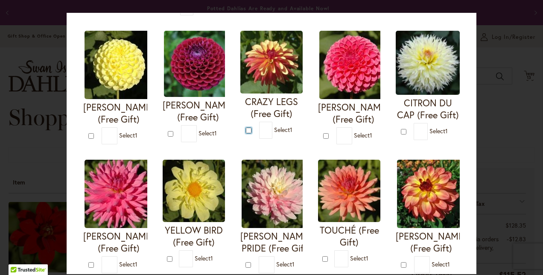
type input "*"
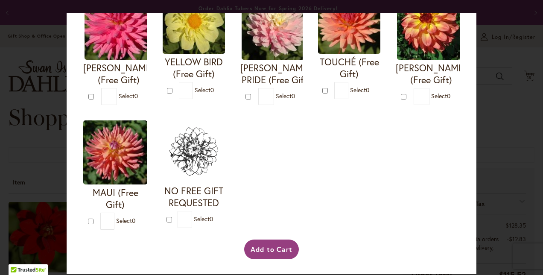
scroll to position [502, 0]
click at [259, 254] on button "Add to Cart" at bounding box center [271, 250] width 55 height 20
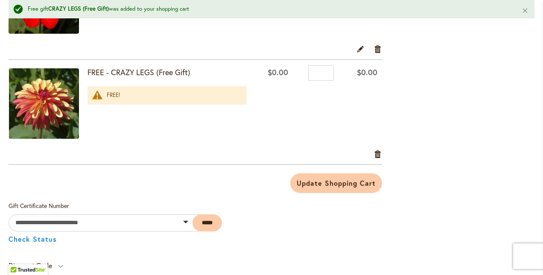
scroll to position [1293, 0]
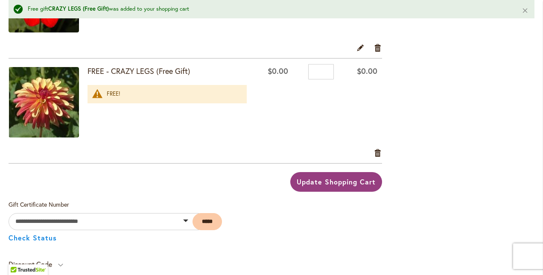
click at [353, 183] on button "Update Shopping Cart" at bounding box center [336, 182] width 91 height 20
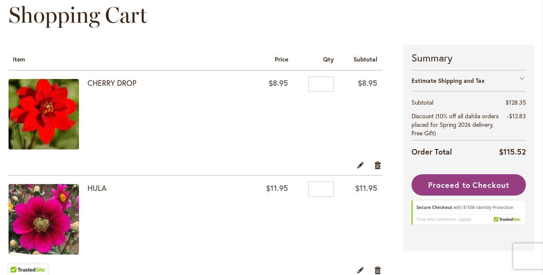
scroll to position [120, 0]
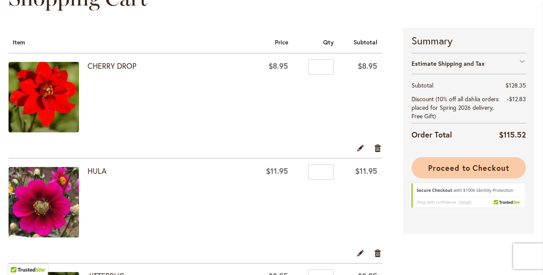
click at [484, 168] on span "Proceed to Checkout" at bounding box center [469, 168] width 81 height 10
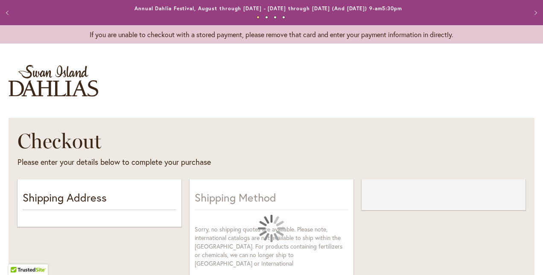
select select "**"
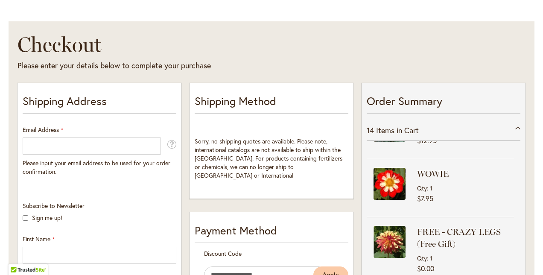
scroll to position [91, 0]
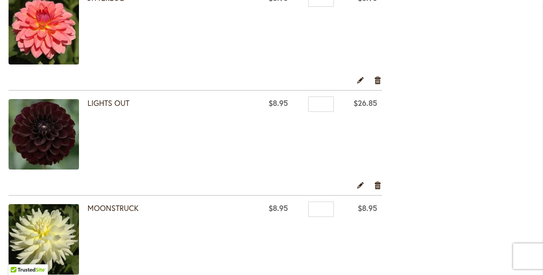
scroll to position [410, 0]
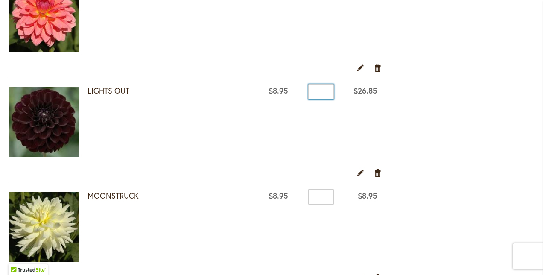
click at [325, 91] on input "*" at bounding box center [321, 91] width 26 height 15
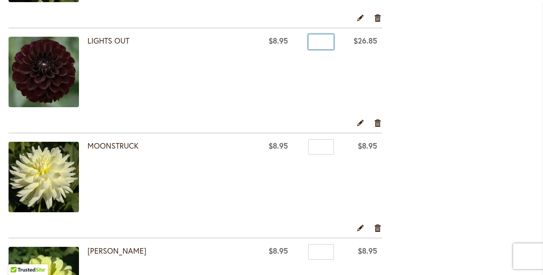
scroll to position [461, 0]
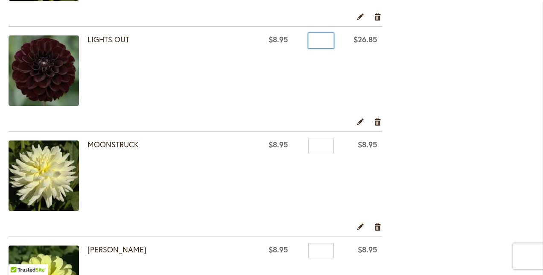
type input "*"
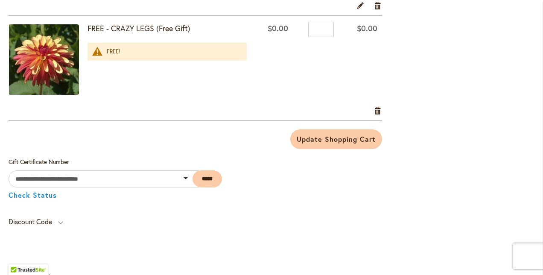
scroll to position [1316, 0]
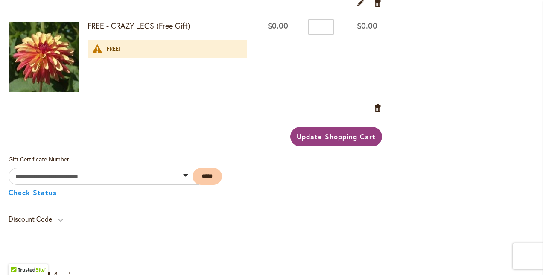
click at [327, 137] on span "Update Shopping Cart" at bounding box center [336, 136] width 79 height 9
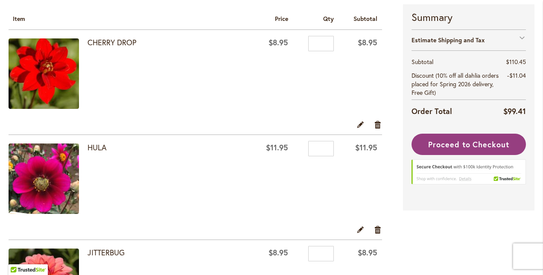
scroll to position [154, 0]
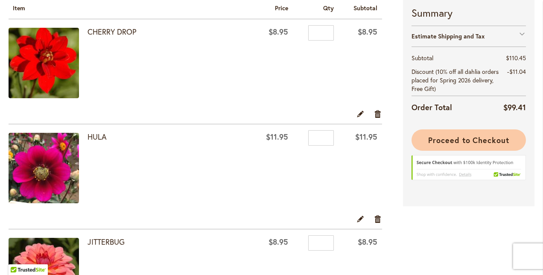
click at [458, 141] on span "Proceed to Checkout" at bounding box center [469, 140] width 81 height 10
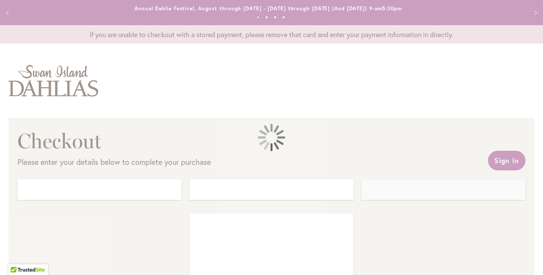
select select "**"
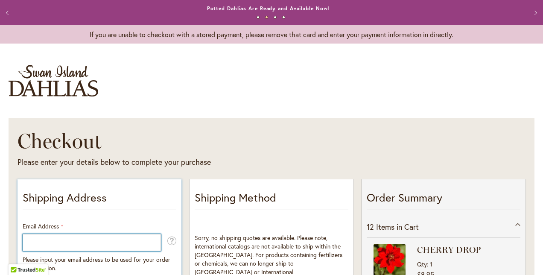
click at [92, 244] on input "Email Address" at bounding box center [92, 242] width 138 height 17
type input "**********"
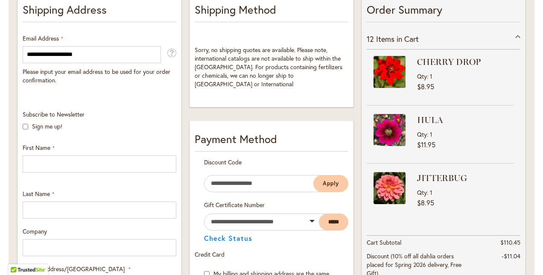
scroll to position [205, 0]
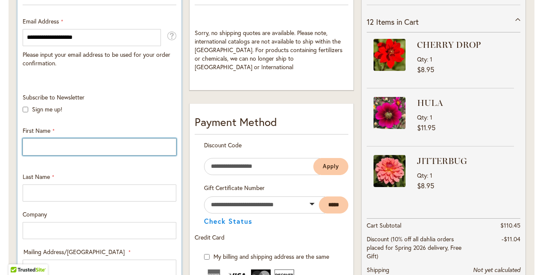
click at [47, 148] on input "First Name" at bounding box center [100, 146] width 154 height 17
type input "*****"
type input "******"
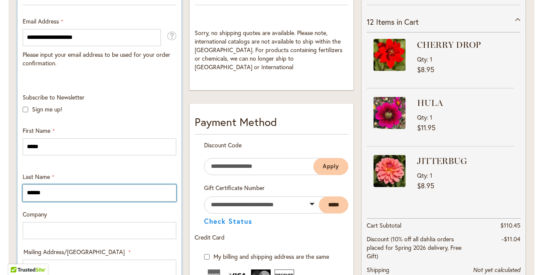
type input "**********"
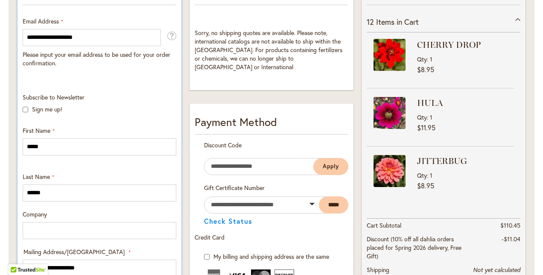
select select "**"
type input "********"
type input "*****"
type input "**********"
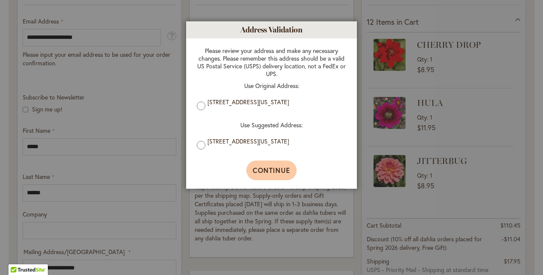
click at [273, 173] on span "Continue" at bounding box center [272, 170] width 38 height 9
type input "**********"
type input "********"
type input "**********"
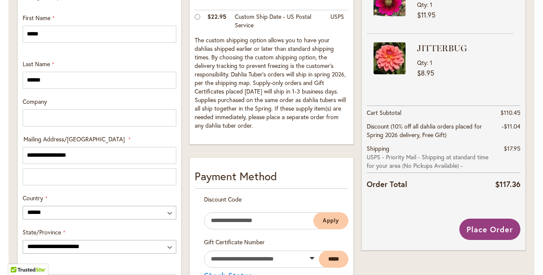
scroll to position [314, 0]
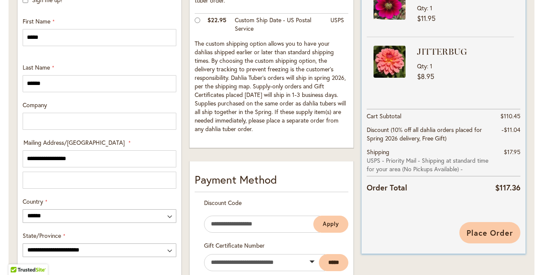
click at [481, 233] on span "Place Order" at bounding box center [490, 233] width 47 height 10
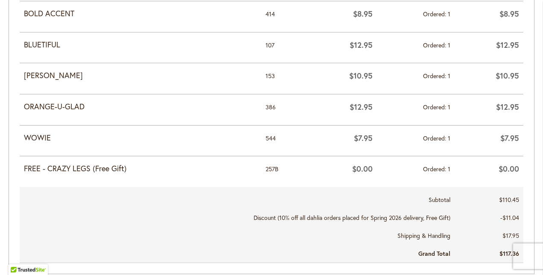
scroll to position [649, 0]
